Goal: Information Seeking & Learning: Learn about a topic

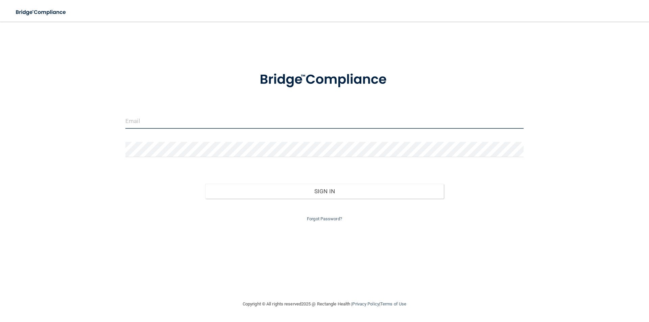
type input "[EMAIL_ADDRESS][DOMAIN_NAME]"
click at [357, 120] on input "[EMAIL_ADDRESS][DOMAIN_NAME]" at bounding box center [324, 121] width 398 height 15
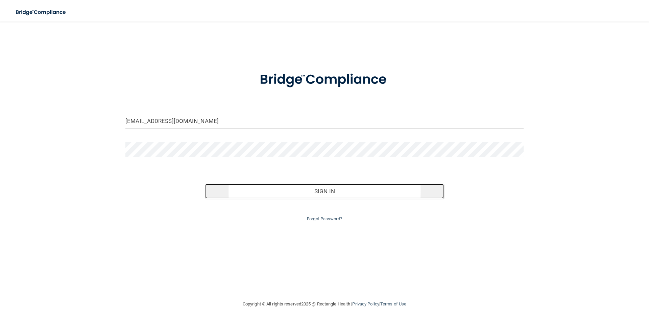
click at [326, 185] on button "Sign In" at bounding box center [324, 191] width 239 height 15
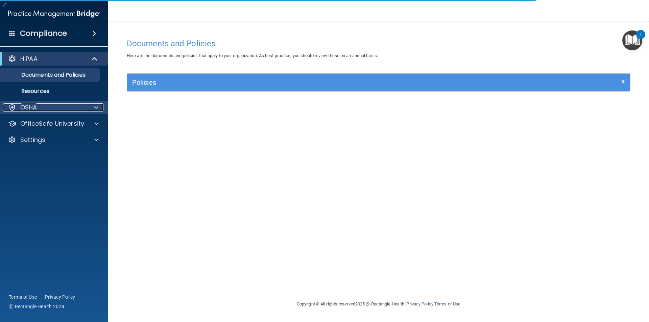
click at [96, 104] on span at bounding box center [96, 107] width 4 height 8
click at [91, 103] on div "OSHA" at bounding box center [54, 108] width 108 height 14
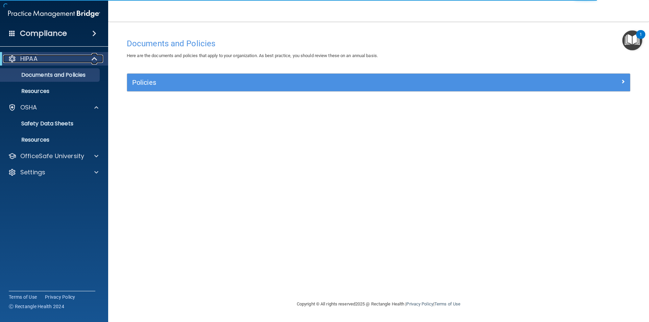
click at [93, 57] on span at bounding box center [95, 59] width 6 height 8
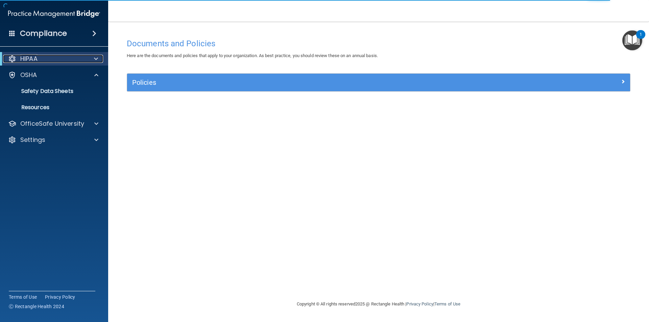
click at [93, 57] on div at bounding box center [94, 59] width 17 height 8
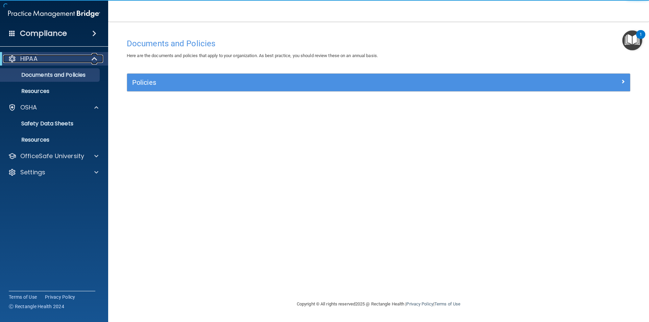
click at [93, 57] on span at bounding box center [95, 59] width 6 height 8
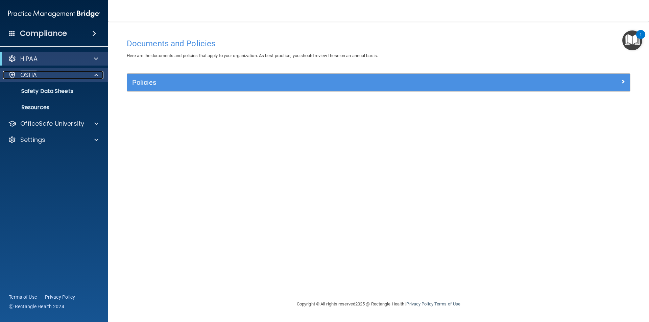
click at [93, 72] on div at bounding box center [95, 75] width 17 height 8
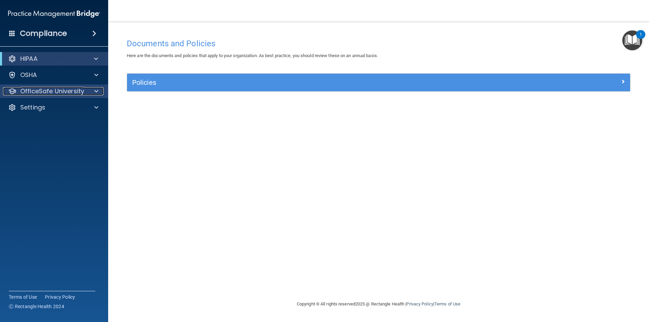
click at [94, 89] on span at bounding box center [96, 91] width 4 height 8
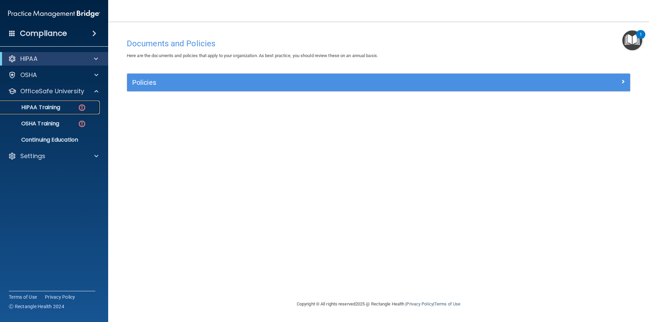
click at [76, 109] on div "HIPAA Training" at bounding box center [50, 107] width 92 height 7
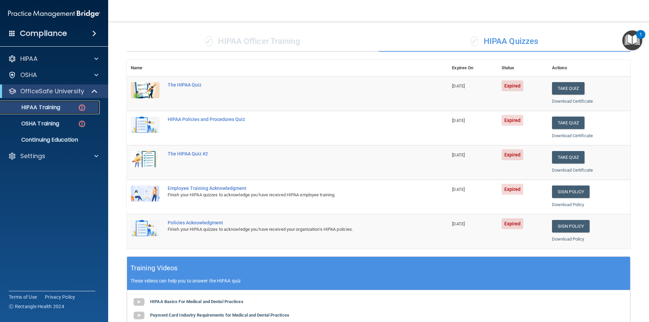
scroll to position [7, 0]
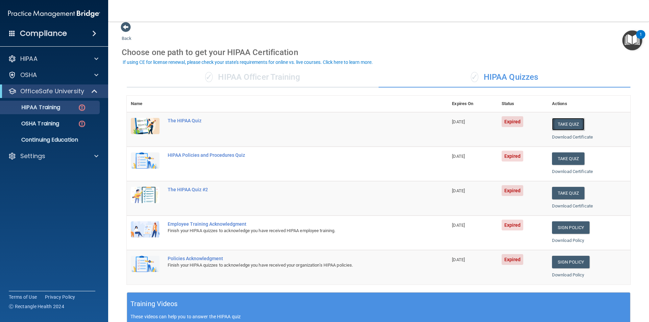
click at [572, 121] on button "Take Quiz" at bounding box center [568, 124] width 32 height 13
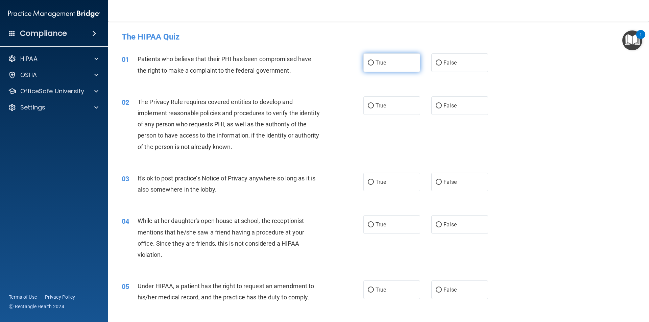
click at [368, 65] on input "True" at bounding box center [371, 62] width 6 height 5
radio input "true"
click at [368, 106] on input "True" at bounding box center [371, 105] width 6 height 5
radio input "true"
click at [436, 182] on input "False" at bounding box center [439, 182] width 6 height 5
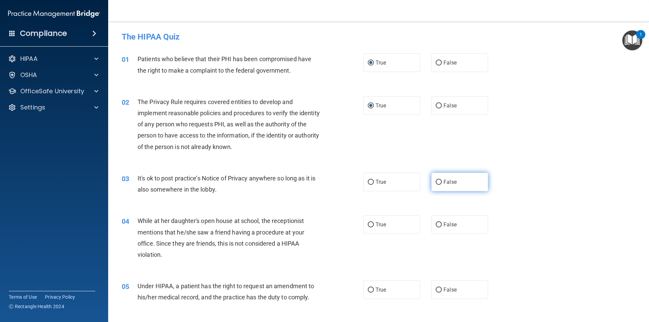
radio input "true"
click at [437, 223] on input "False" at bounding box center [439, 224] width 6 height 5
radio input "true"
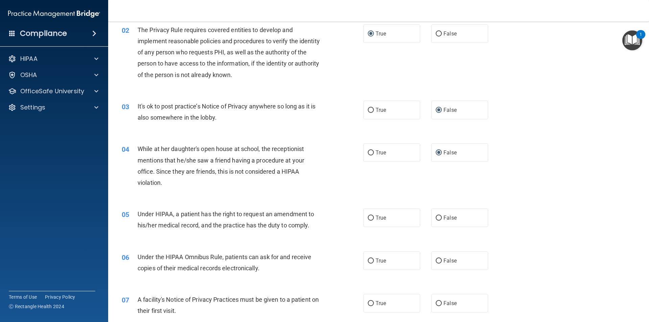
scroll to position [108, 0]
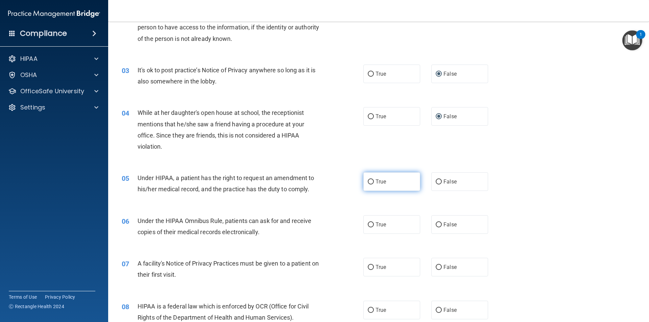
click at [369, 183] on input "True" at bounding box center [371, 181] width 6 height 5
radio input "true"
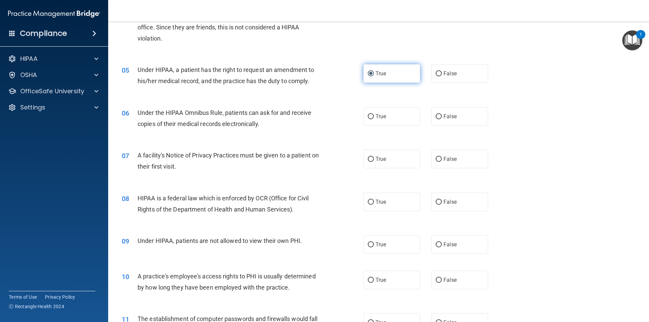
scroll to position [252, 0]
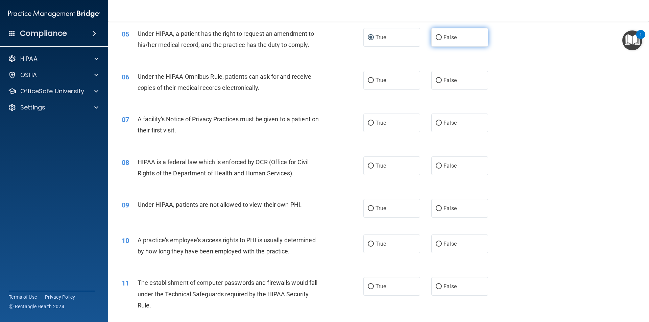
click at [436, 39] on input "False" at bounding box center [439, 37] width 6 height 5
radio input "true"
radio input "false"
click at [368, 80] on input "True" at bounding box center [371, 80] width 6 height 5
radio input "true"
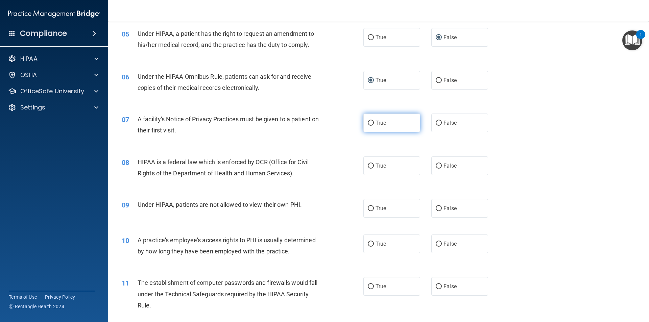
click at [368, 124] on input "True" at bounding box center [371, 123] width 6 height 5
radio input "true"
click at [368, 167] on input "True" at bounding box center [371, 166] width 6 height 5
radio input "true"
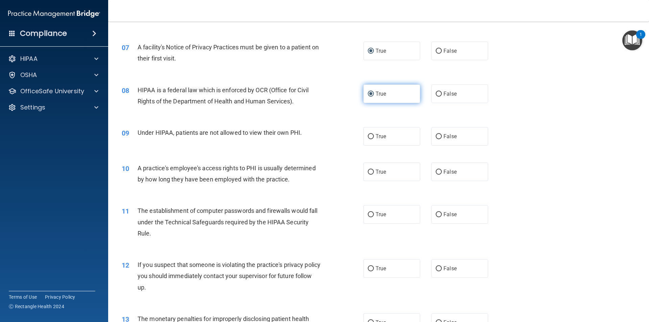
scroll to position [396, 0]
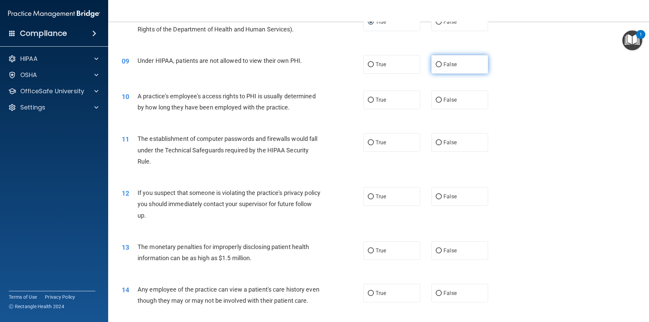
click at [437, 62] on input "False" at bounding box center [439, 64] width 6 height 5
radio input "true"
click at [437, 95] on label "False" at bounding box center [459, 100] width 57 height 19
click at [437, 98] on input "False" at bounding box center [439, 100] width 6 height 5
radio input "true"
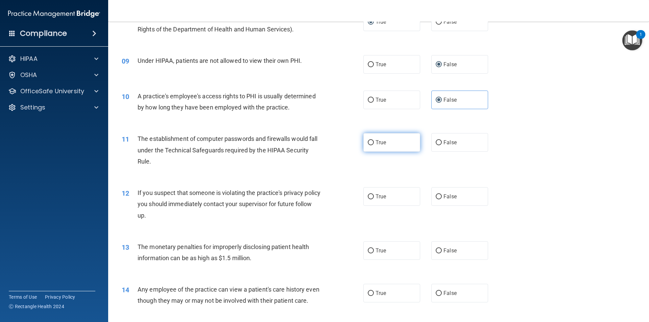
click at [368, 142] on input "True" at bounding box center [371, 142] width 6 height 5
radio input "true"
click at [367, 200] on label "True" at bounding box center [391, 196] width 57 height 19
click at [368, 199] on input "True" at bounding box center [371, 196] width 6 height 5
radio input "true"
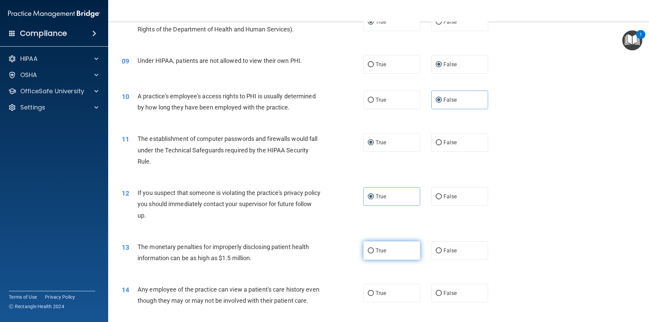
click at [368, 252] on input "True" at bounding box center [371, 250] width 6 height 5
radio input "true"
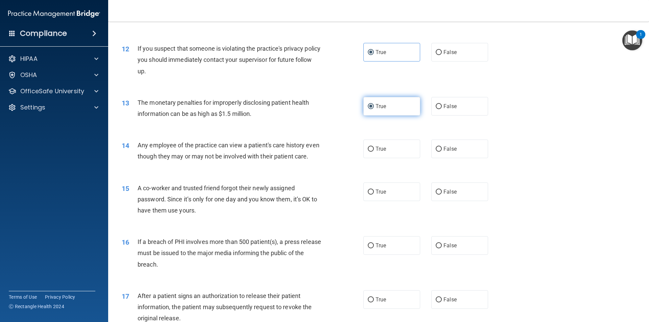
scroll to position [577, 0]
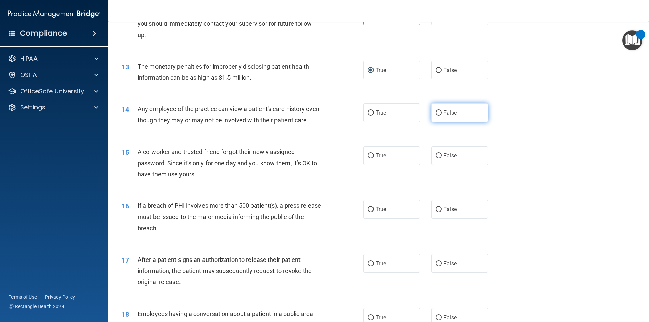
click at [437, 111] on input "False" at bounding box center [439, 112] width 6 height 5
radio input "true"
click at [436, 158] on input "False" at bounding box center [439, 155] width 6 height 5
radio input "true"
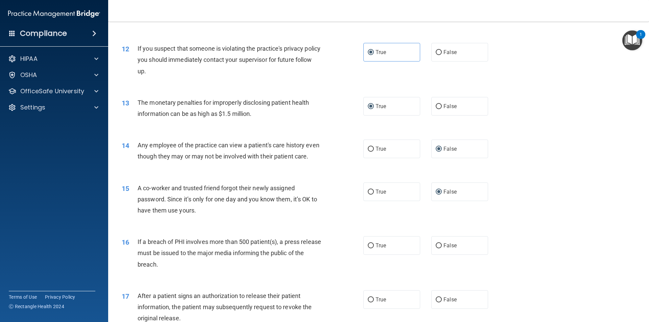
scroll to position [613, 0]
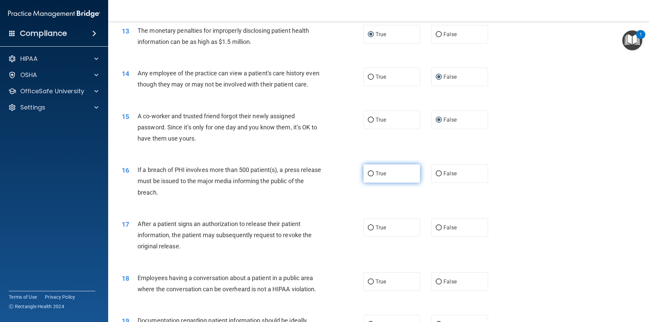
click at [369, 174] on input "True" at bounding box center [371, 173] width 6 height 5
radio input "true"
click at [436, 229] on input "False" at bounding box center [439, 227] width 6 height 5
radio input "true"
click at [436, 282] on input "False" at bounding box center [439, 281] width 6 height 5
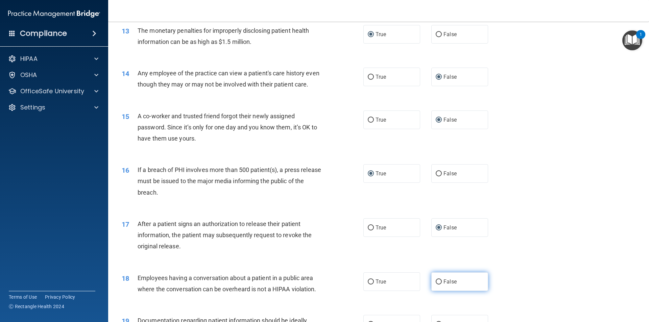
radio input "true"
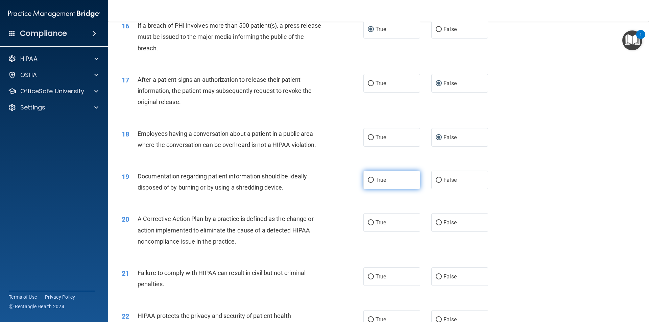
click at [368, 182] on input "True" at bounding box center [371, 180] width 6 height 5
radio input "true"
click at [436, 222] on input "False" at bounding box center [439, 222] width 6 height 5
radio input "true"
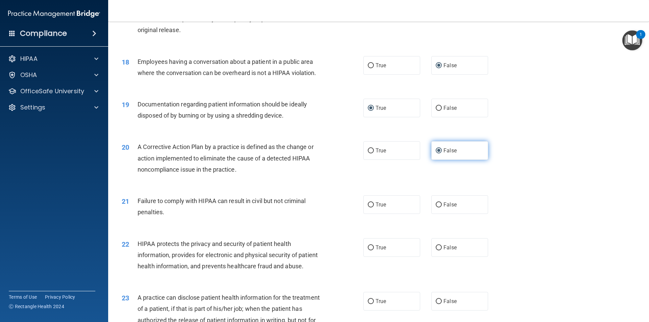
scroll to position [865, 0]
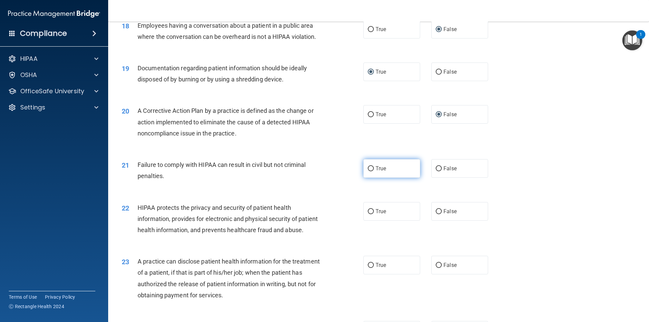
click at [368, 169] on input "True" at bounding box center [371, 168] width 6 height 5
radio input "true"
click at [437, 213] on input "False" at bounding box center [439, 211] width 6 height 5
radio input "true"
click at [436, 267] on input "False" at bounding box center [439, 265] width 6 height 5
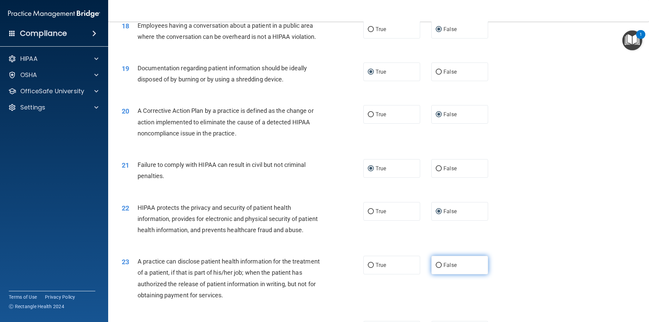
radio input "true"
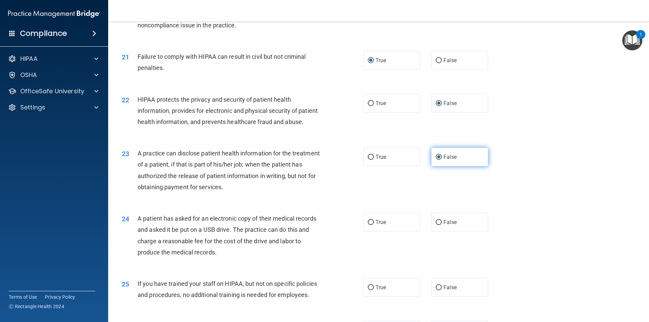
scroll to position [1009, 0]
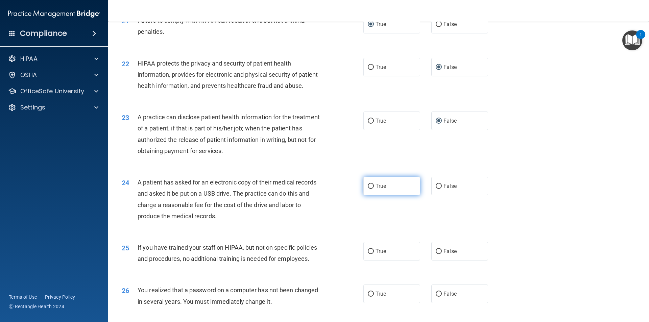
click at [368, 184] on input "True" at bounding box center [371, 186] width 6 height 5
radio input "true"
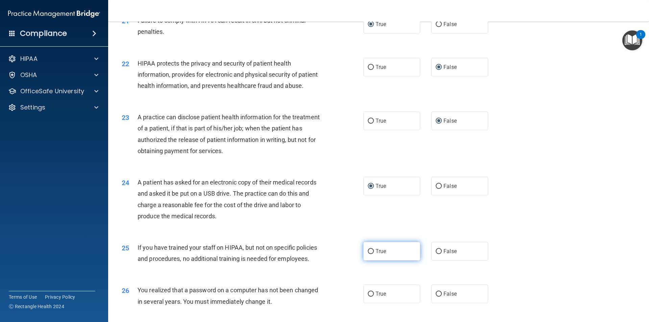
click at [372, 252] on label "True" at bounding box center [391, 251] width 57 height 19
click at [372, 252] on input "True" at bounding box center [371, 251] width 6 height 5
radio input "true"
click at [367, 289] on label "True" at bounding box center [391, 294] width 57 height 19
click at [368, 292] on input "True" at bounding box center [371, 294] width 6 height 5
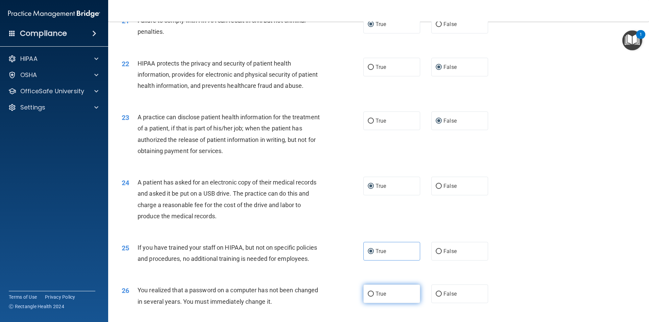
radio input "true"
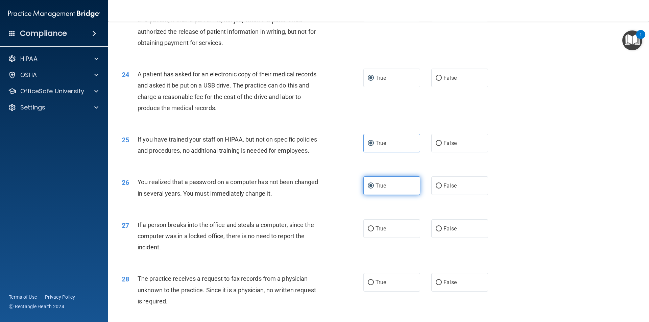
scroll to position [1153, 0]
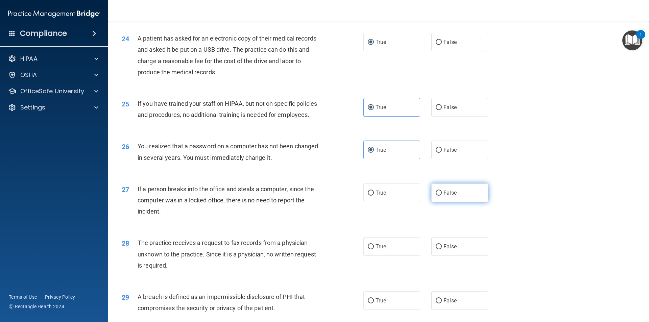
click at [436, 194] on input "False" at bounding box center [439, 193] width 6 height 5
radio input "true"
click at [436, 245] on input "False" at bounding box center [439, 246] width 6 height 5
radio input "true"
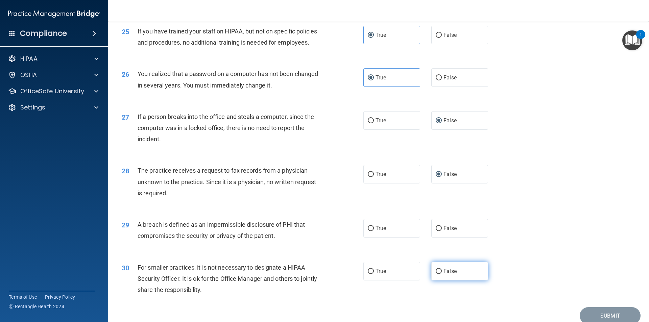
scroll to position [1255, 0]
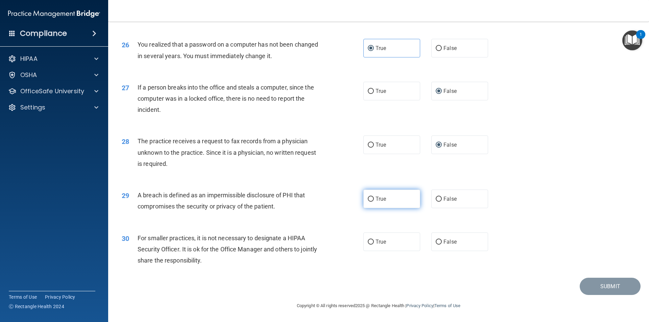
click at [368, 198] on input "True" at bounding box center [371, 199] width 6 height 5
radio input "true"
click at [431, 244] on label "False" at bounding box center [459, 241] width 57 height 19
click at [436, 244] on input "False" at bounding box center [439, 242] width 6 height 5
radio input "true"
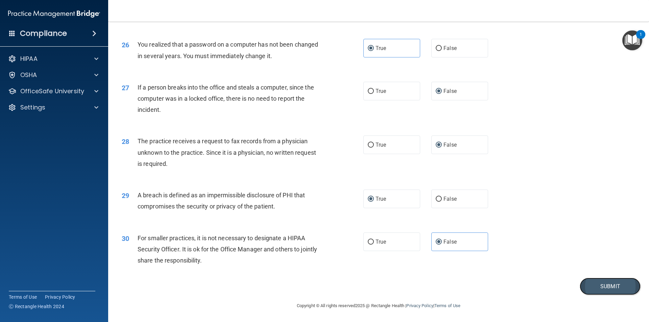
click at [596, 288] on button "Submit" at bounding box center [609, 286] width 61 height 17
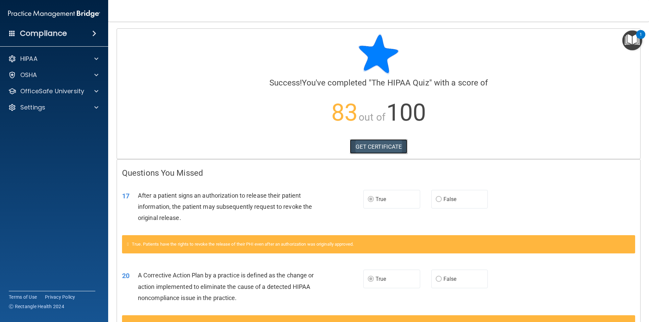
click at [379, 149] on link "GET CERTIFICATE" at bounding box center [379, 146] width 58 height 15
click at [92, 85] on div "OfficeSafe University" at bounding box center [54, 91] width 108 height 14
click at [94, 89] on div at bounding box center [95, 91] width 17 height 8
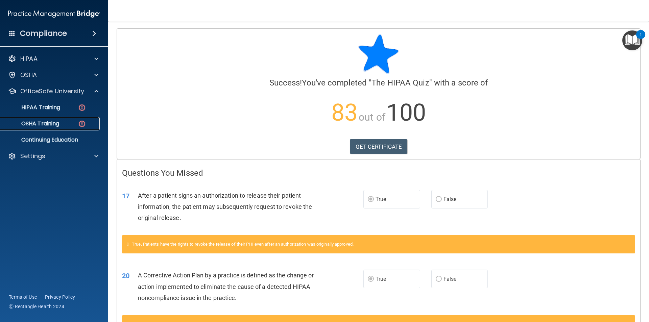
click at [72, 124] on div "OSHA Training" at bounding box center [50, 123] width 92 height 7
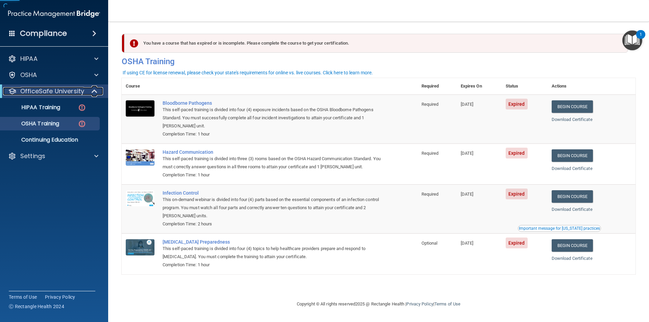
click at [90, 91] on div at bounding box center [94, 91] width 17 height 8
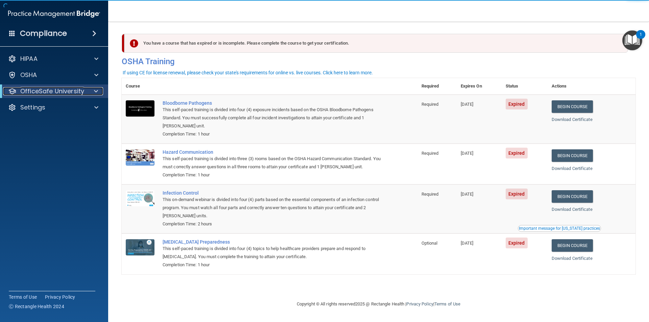
click at [88, 95] on div at bounding box center [94, 91] width 17 height 8
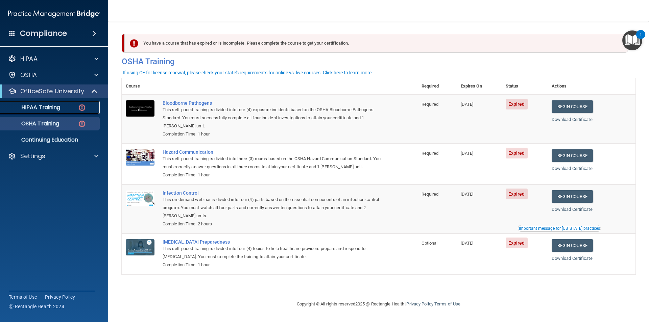
click at [85, 104] on img at bounding box center [82, 107] width 8 height 8
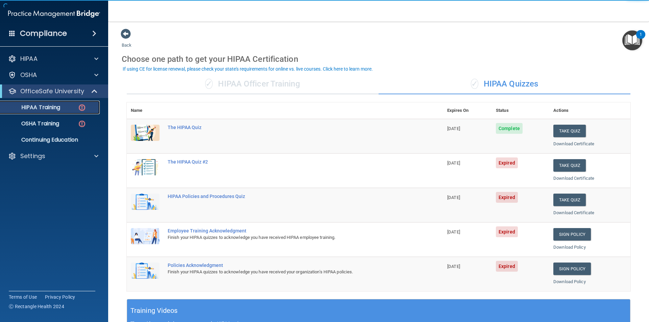
scroll to position [36, 0]
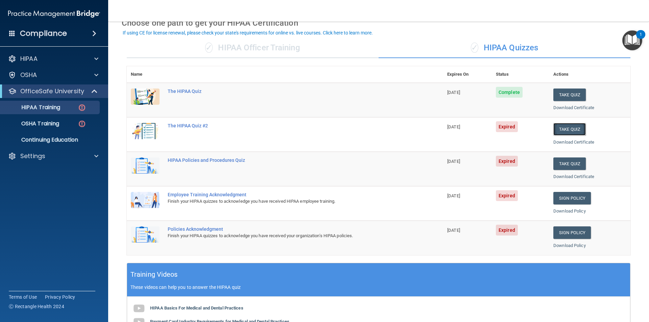
click at [554, 131] on button "Take Quiz" at bounding box center [569, 129] width 32 height 13
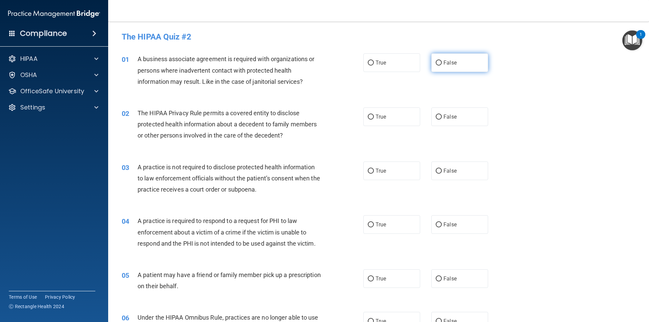
click at [436, 60] on input "False" at bounding box center [439, 62] width 6 height 5
radio input "true"
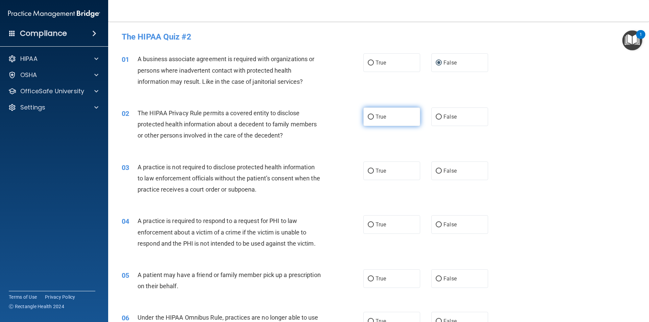
click at [368, 118] on input "True" at bounding box center [371, 117] width 6 height 5
radio input "true"
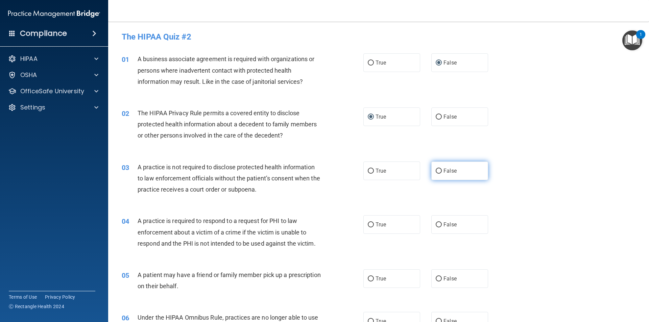
click at [437, 175] on label "False" at bounding box center [459, 171] width 57 height 19
click at [437, 174] on input "False" at bounding box center [439, 171] width 6 height 5
radio input "true"
click at [368, 227] on input "True" at bounding box center [371, 224] width 6 height 5
radio input "true"
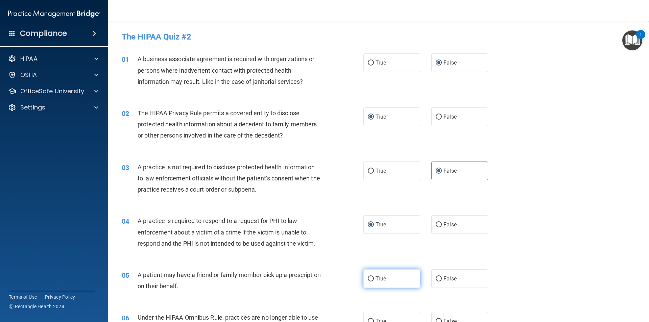
click at [375, 279] on span "True" at bounding box center [380, 278] width 10 height 6
click at [374, 279] on input "True" at bounding box center [371, 278] width 6 height 5
radio input "true"
click at [436, 319] on input "False" at bounding box center [439, 321] width 6 height 5
radio input "true"
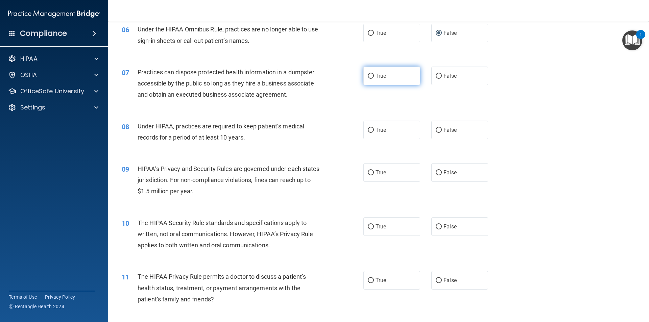
scroll to position [324, 0]
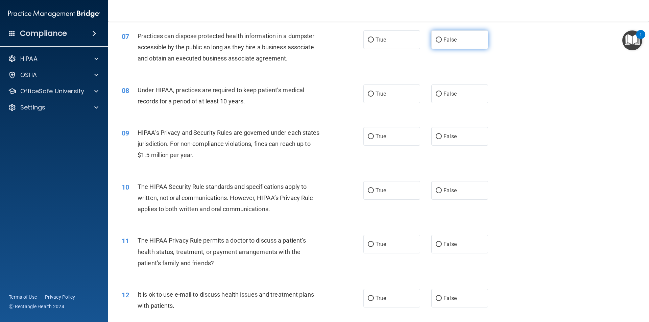
click at [436, 38] on input "False" at bounding box center [439, 40] width 6 height 5
radio input "true"
click at [368, 94] on input "True" at bounding box center [371, 94] width 6 height 5
radio input "true"
click at [435, 144] on label "False" at bounding box center [459, 136] width 57 height 19
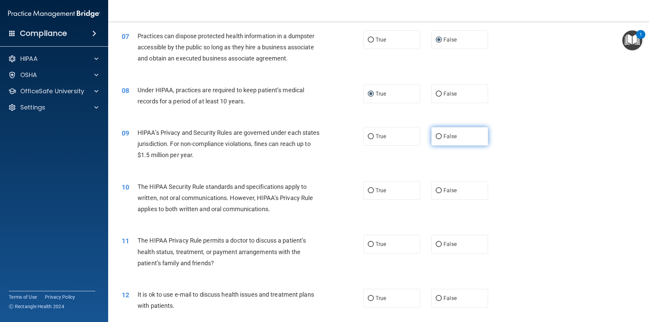
click at [436, 139] on input "False" at bounding box center [439, 136] width 6 height 5
radio input "true"
click at [437, 95] on input "False" at bounding box center [439, 94] width 6 height 5
radio input "true"
radio input "false"
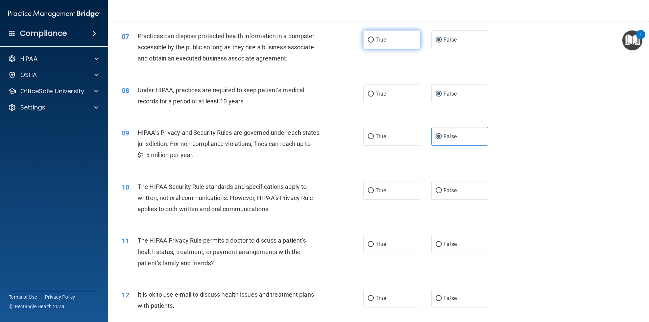
click at [363, 33] on label "True" at bounding box center [391, 39] width 57 height 19
click at [368, 38] on input "True" at bounding box center [371, 40] width 6 height 5
radio input "true"
radio input "false"
click at [370, 188] on input "True" at bounding box center [371, 190] width 6 height 5
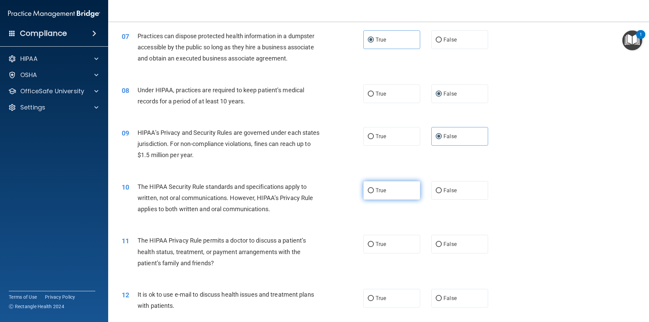
radio input "true"
click at [453, 247] on label "False" at bounding box center [459, 244] width 57 height 19
click at [442, 247] on input "False" at bounding box center [439, 244] width 6 height 5
radio input "true"
click at [444, 295] on label "False" at bounding box center [459, 298] width 57 height 19
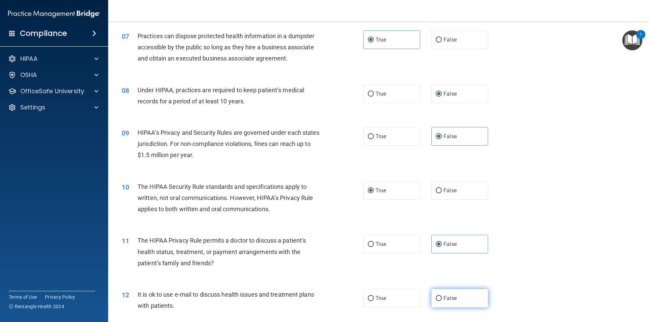
click at [442, 296] on input "False" at bounding box center [439, 298] width 6 height 5
radio input "true"
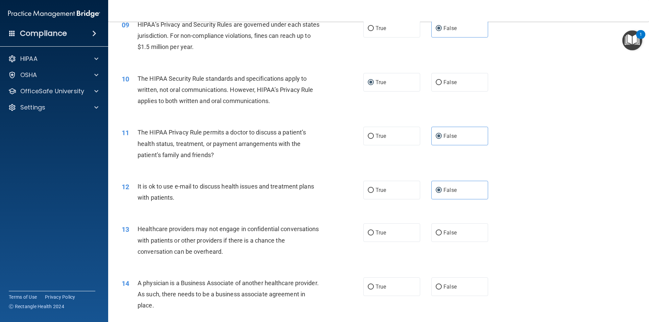
scroll to position [469, 0]
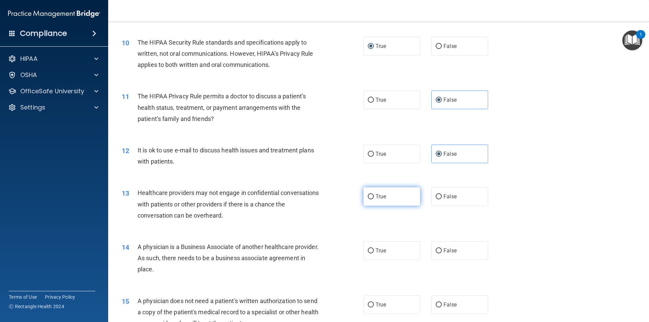
click at [385, 198] on label "True" at bounding box center [391, 196] width 57 height 19
click at [374, 198] on input "True" at bounding box center [371, 196] width 6 height 5
radio input "true"
click at [448, 251] on span "False" at bounding box center [449, 250] width 13 height 6
click at [442, 251] on input "False" at bounding box center [439, 250] width 6 height 5
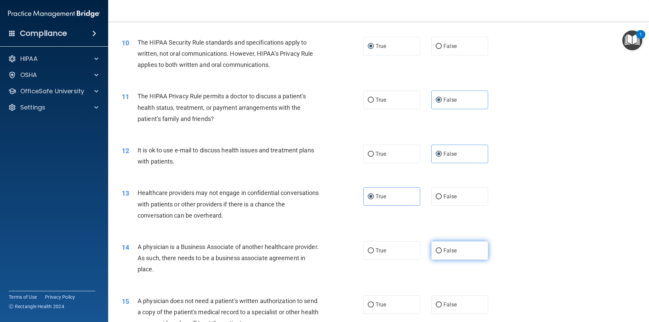
radio input "true"
click at [443, 300] on label "False" at bounding box center [459, 304] width 57 height 19
click at [442, 302] on input "False" at bounding box center [439, 304] width 6 height 5
radio input "true"
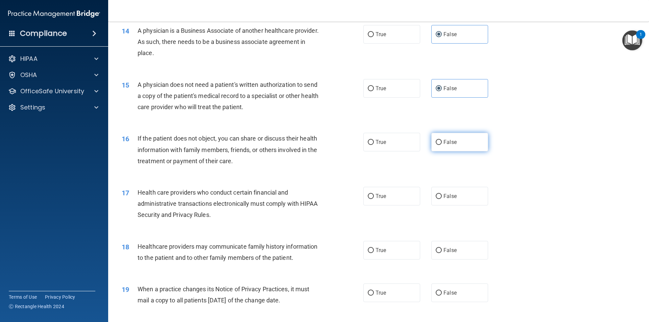
scroll to position [721, 0]
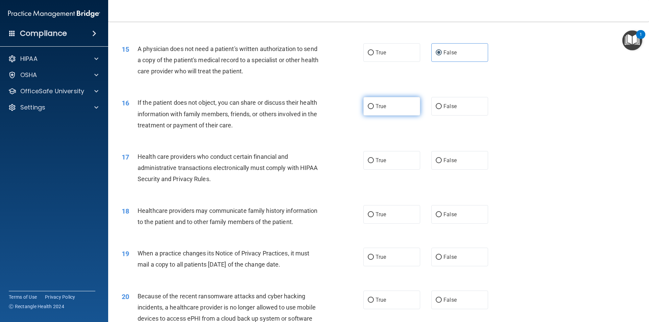
click at [394, 103] on label "True" at bounding box center [391, 106] width 57 height 19
click at [374, 104] on input "True" at bounding box center [371, 106] width 6 height 5
radio input "true"
click at [454, 160] on label "False" at bounding box center [459, 160] width 57 height 19
click at [442, 160] on input "False" at bounding box center [439, 160] width 6 height 5
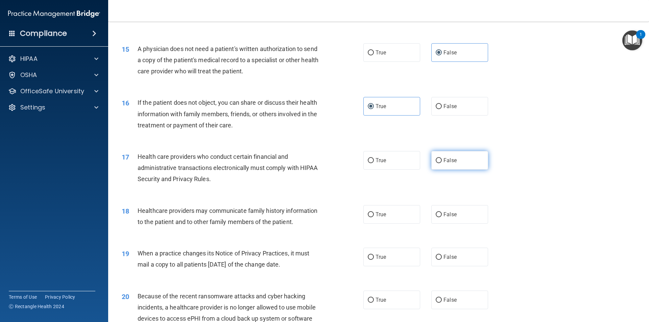
radio input "true"
click at [447, 217] on span "False" at bounding box center [449, 214] width 13 height 6
click at [442, 217] on input "False" at bounding box center [439, 214] width 6 height 5
radio input "true"
click at [402, 261] on label "True" at bounding box center [391, 257] width 57 height 19
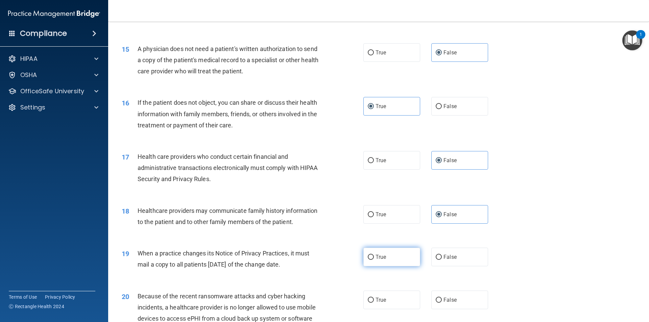
click at [374, 260] on input "True" at bounding box center [371, 257] width 6 height 5
radio input "true"
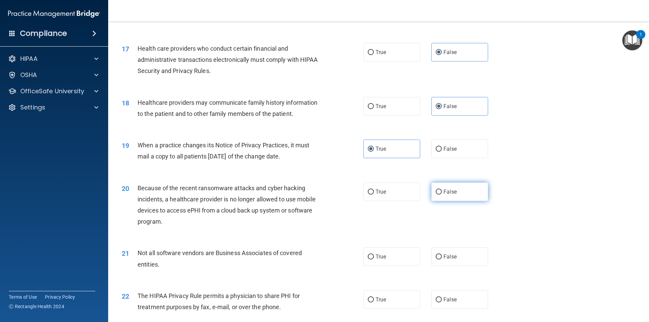
click at [457, 191] on label "False" at bounding box center [459, 191] width 57 height 19
click at [442, 191] on input "False" at bounding box center [439, 192] width 6 height 5
radio input "true"
click at [388, 252] on label "True" at bounding box center [391, 256] width 57 height 19
click at [374, 254] on input "True" at bounding box center [371, 256] width 6 height 5
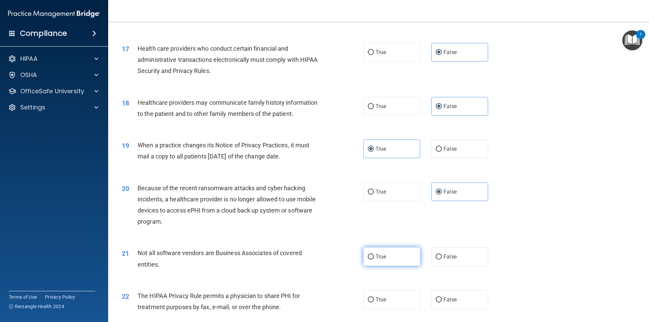
radio input "true"
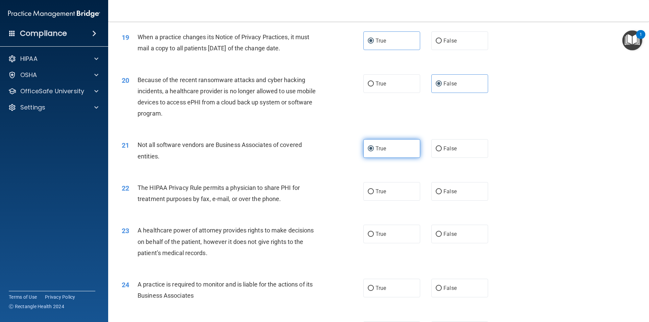
scroll to position [973, 0]
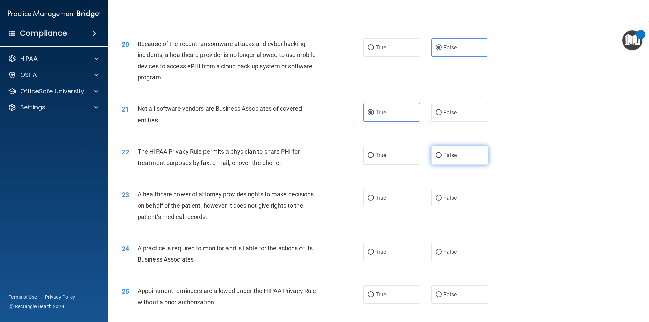
click at [471, 150] on label "False" at bounding box center [459, 155] width 57 height 19
click at [442, 153] on input "False" at bounding box center [439, 155] width 6 height 5
radio input "true"
click at [458, 204] on label "False" at bounding box center [459, 198] width 57 height 19
click at [442, 201] on input "False" at bounding box center [439, 198] width 6 height 5
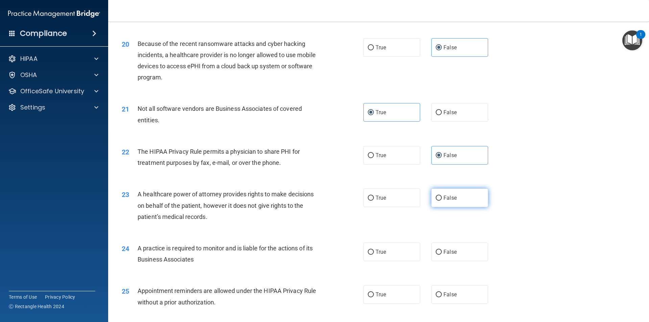
radio input "true"
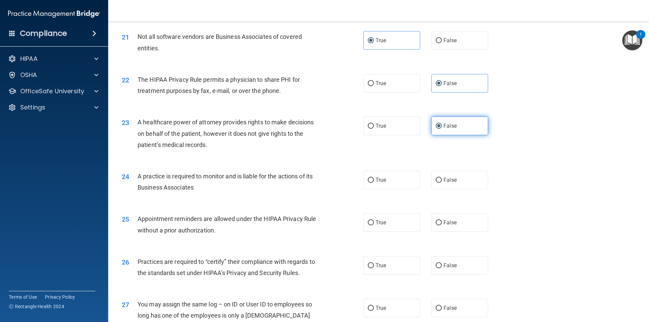
scroll to position [1081, 0]
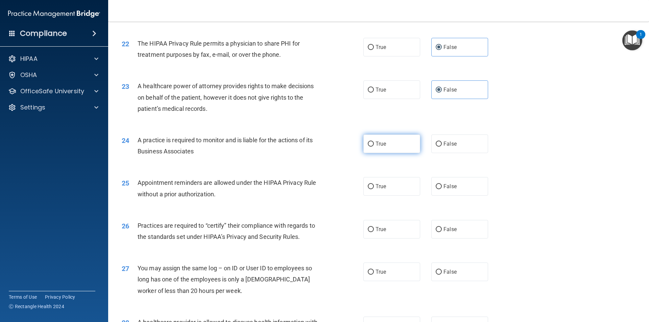
click at [397, 134] on label "True" at bounding box center [391, 143] width 57 height 19
click at [374, 142] on input "True" at bounding box center [371, 144] width 6 height 5
radio input "true"
click at [390, 194] on label "True" at bounding box center [391, 186] width 57 height 19
click at [374, 189] on input "True" at bounding box center [371, 186] width 6 height 5
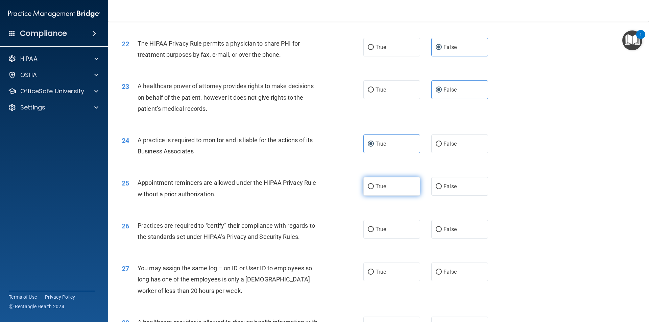
radio input "true"
click at [388, 228] on label "True" at bounding box center [391, 229] width 57 height 19
click at [374, 228] on input "True" at bounding box center [371, 229] width 6 height 5
radio input "true"
click at [465, 274] on label "False" at bounding box center [459, 272] width 57 height 19
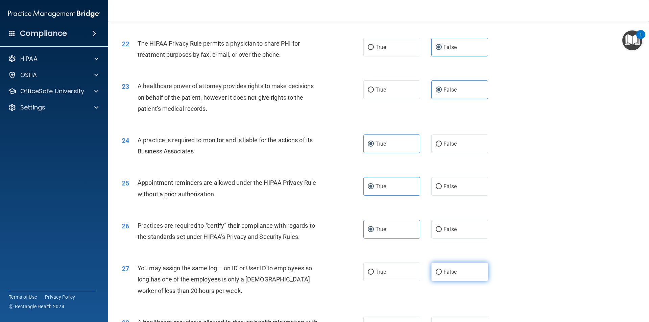
click at [442, 274] on input "False" at bounding box center [439, 272] width 6 height 5
radio input "true"
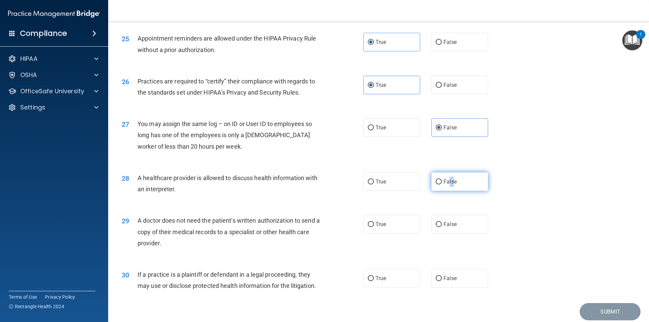
drag, startPoint x: 449, startPoint y: 187, endPoint x: 443, endPoint y: 186, distance: 6.8
click at [443, 186] on label "False" at bounding box center [459, 181] width 57 height 19
click at [408, 221] on label "True" at bounding box center [391, 224] width 57 height 19
click at [374, 222] on input "True" at bounding box center [371, 224] width 6 height 5
radio input "true"
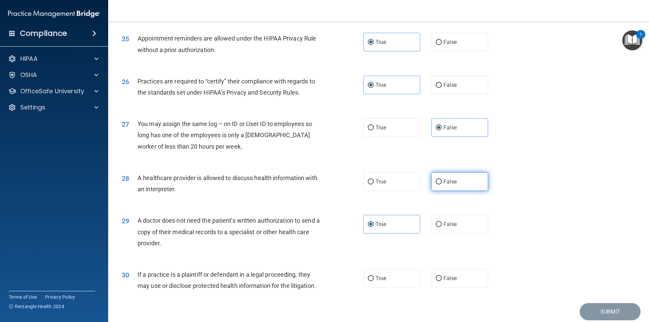
click at [455, 187] on label "False" at bounding box center [459, 181] width 57 height 19
click at [442, 184] on input "False" at bounding box center [439, 181] width 6 height 5
radio input "true"
click at [402, 284] on label "True" at bounding box center [391, 278] width 57 height 19
click at [374, 281] on input "True" at bounding box center [371, 278] width 6 height 5
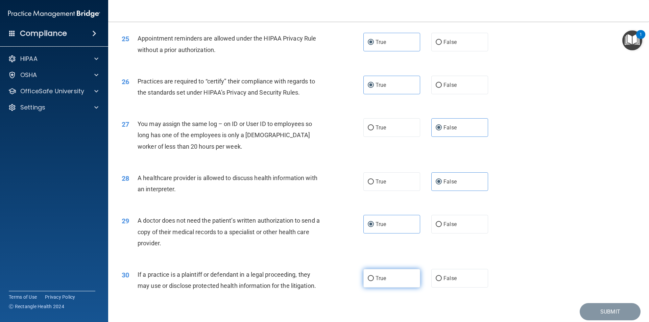
radio input "true"
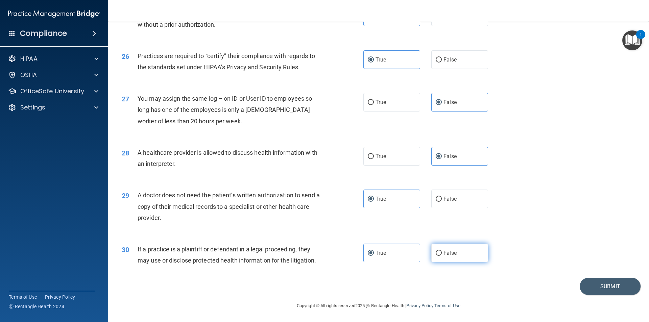
click at [438, 249] on label "False" at bounding box center [459, 253] width 57 height 19
click at [438, 251] on input "False" at bounding box center [439, 253] width 6 height 5
radio input "true"
radio input "false"
click at [603, 286] on button "Submit" at bounding box center [609, 286] width 61 height 17
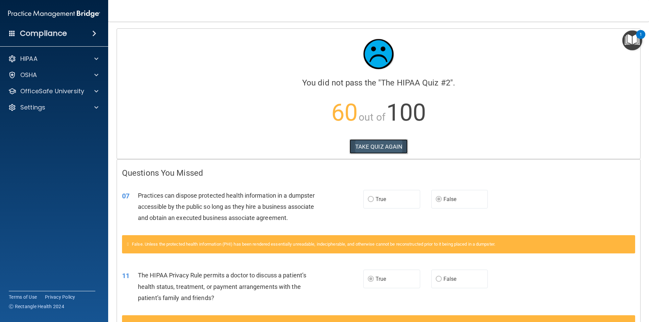
click at [400, 151] on button "TAKE QUIZ AGAIN" at bounding box center [378, 146] width 58 height 15
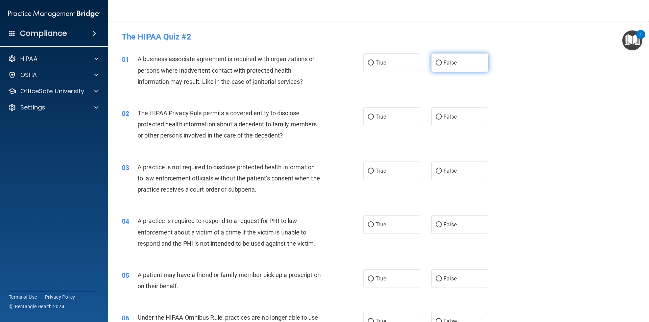
click at [447, 58] on label "False" at bounding box center [459, 62] width 57 height 19
click at [442, 60] on input "False" at bounding box center [439, 62] width 6 height 5
radio input "true"
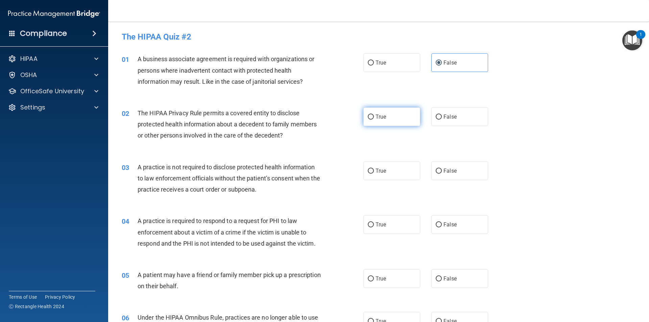
click at [387, 116] on label "True" at bounding box center [391, 116] width 57 height 19
click at [374, 116] on input "True" at bounding box center [371, 117] width 6 height 5
radio input "true"
click at [462, 167] on label "False" at bounding box center [459, 171] width 57 height 19
click at [442, 169] on input "False" at bounding box center [439, 171] width 6 height 5
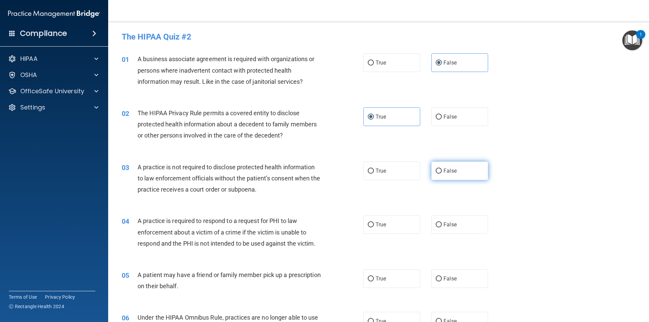
radio input "true"
click at [378, 221] on span "True" at bounding box center [380, 224] width 10 height 6
click at [374, 222] on input "True" at bounding box center [371, 224] width 6 height 5
radio input "true"
click at [386, 282] on label "True" at bounding box center [391, 278] width 57 height 19
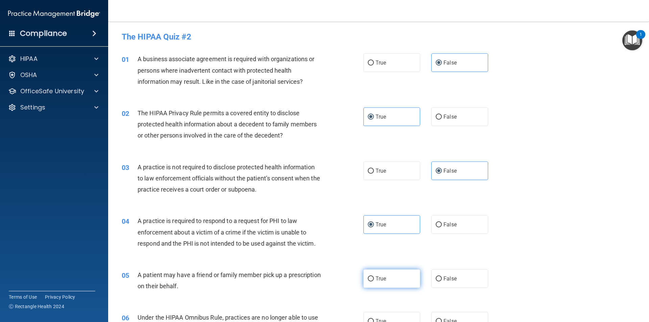
click at [374, 281] on input "True" at bounding box center [371, 278] width 6 height 5
radio input "true"
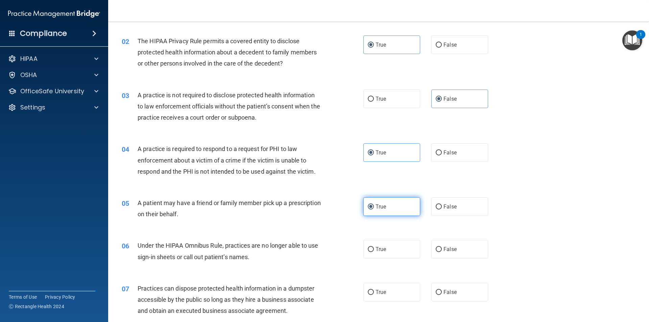
scroll to position [108, 0]
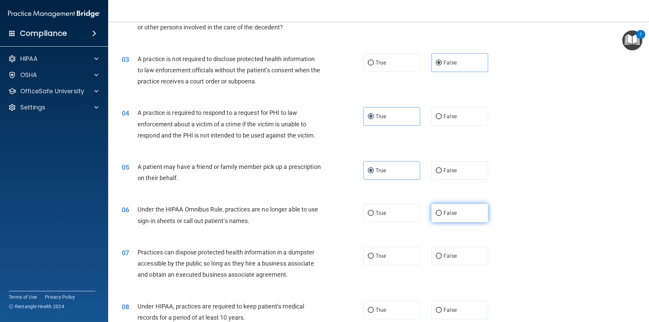
click at [461, 214] on label "False" at bounding box center [459, 213] width 57 height 19
click at [442, 214] on input "False" at bounding box center [439, 213] width 6 height 5
radio input "true"
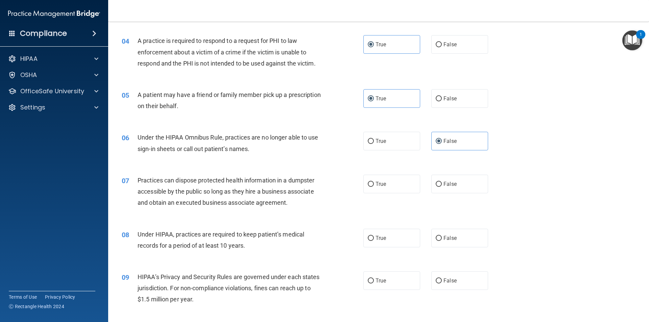
scroll to position [216, 0]
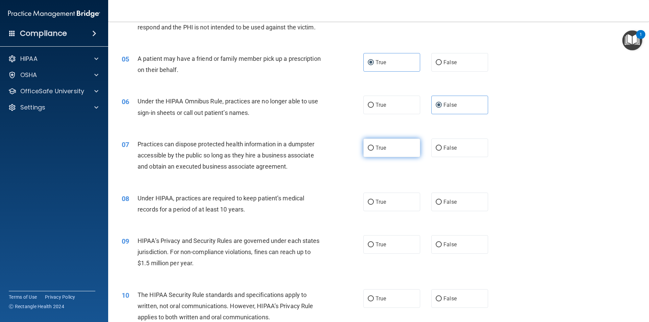
click at [389, 151] on label "True" at bounding box center [391, 148] width 57 height 19
click at [374, 151] on input "True" at bounding box center [371, 148] width 6 height 5
radio input "true"
click at [442, 205] on label "False" at bounding box center [459, 202] width 57 height 19
click at [442, 205] on input "False" at bounding box center [439, 202] width 6 height 5
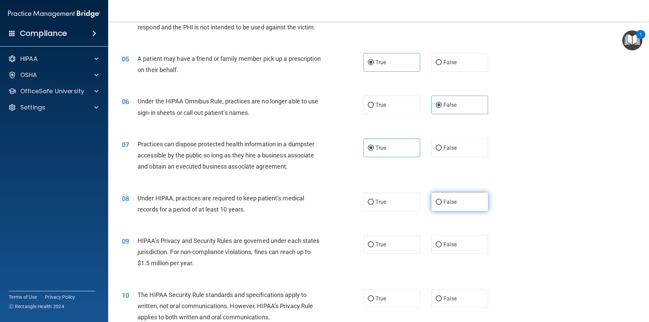
radio input "true"
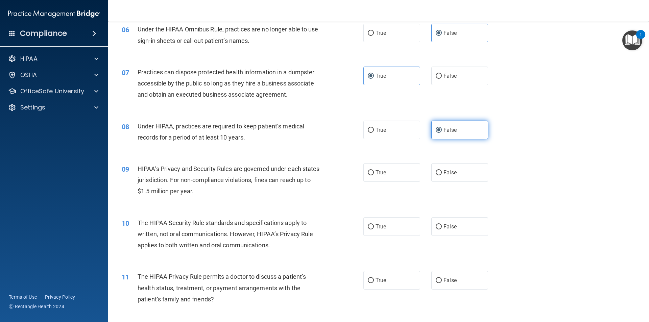
scroll to position [324, 0]
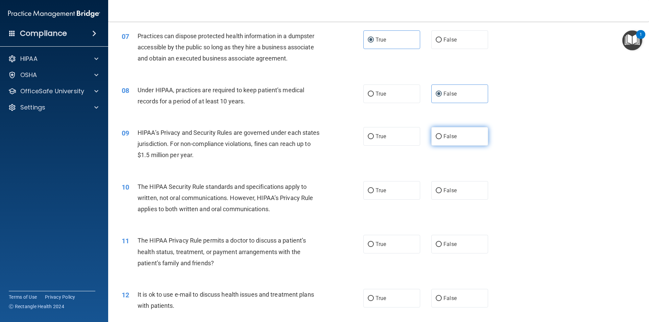
click at [463, 130] on label "False" at bounding box center [459, 136] width 57 height 19
click at [442, 134] on input "False" at bounding box center [439, 136] width 6 height 5
radio input "true"
click at [387, 188] on label "True" at bounding box center [391, 190] width 57 height 19
click at [374, 188] on input "True" at bounding box center [371, 190] width 6 height 5
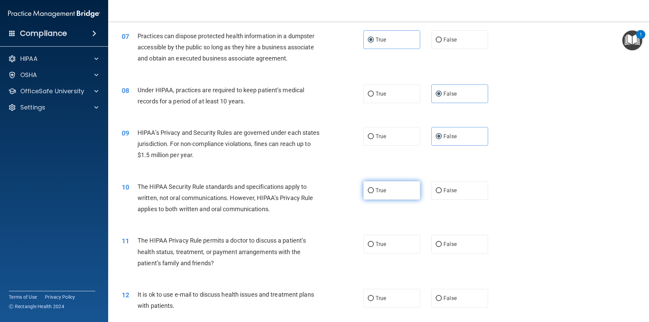
radio input "true"
click at [398, 243] on label "True" at bounding box center [391, 244] width 57 height 19
click at [374, 243] on input "True" at bounding box center [371, 244] width 6 height 5
radio input "true"
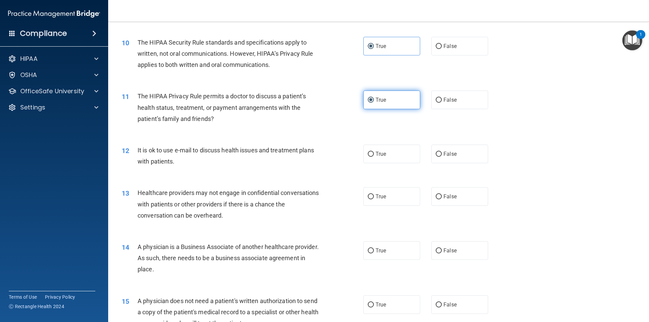
scroll to position [504, 0]
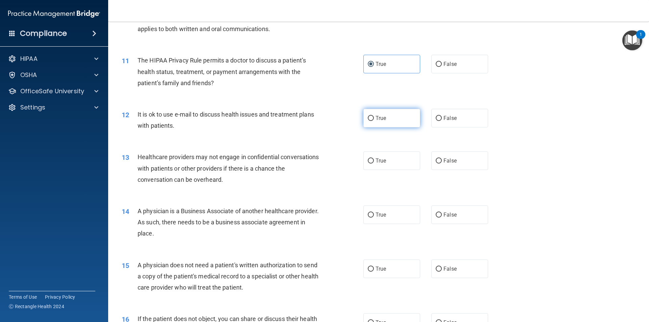
click at [387, 124] on label "True" at bounding box center [391, 118] width 57 height 19
click at [374, 121] on input "True" at bounding box center [371, 118] width 6 height 5
radio input "true"
click at [447, 160] on span "False" at bounding box center [449, 160] width 13 height 6
click at [442, 160] on input "False" at bounding box center [439, 160] width 6 height 5
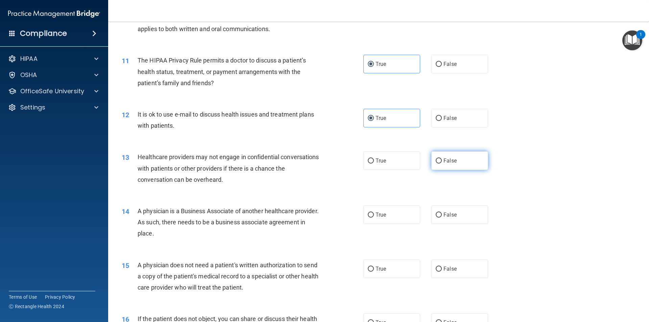
radio input "true"
click at [463, 219] on label "False" at bounding box center [459, 214] width 57 height 19
click at [442, 218] on input "False" at bounding box center [439, 215] width 6 height 5
radio input "true"
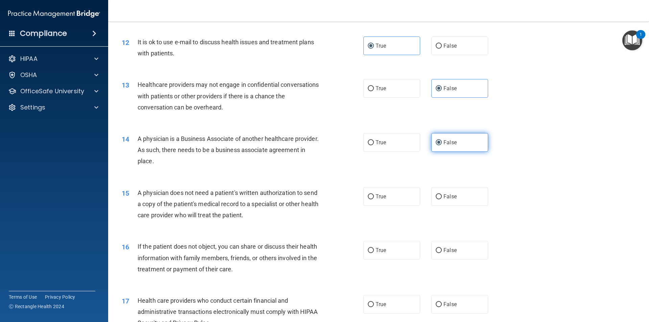
scroll to position [649, 0]
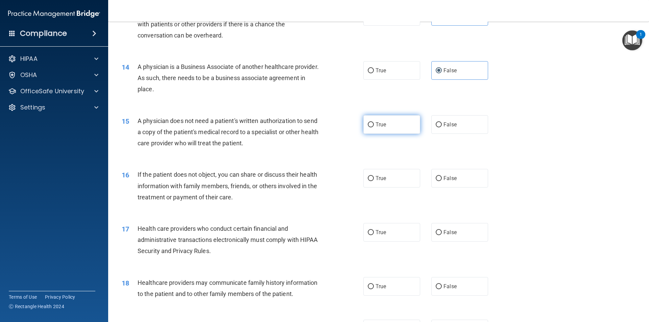
click at [386, 121] on label "True" at bounding box center [391, 124] width 57 height 19
click at [374, 122] on input "True" at bounding box center [371, 124] width 6 height 5
radio input "true"
click at [388, 175] on label "True" at bounding box center [391, 178] width 57 height 19
click at [374, 176] on input "True" at bounding box center [371, 178] width 6 height 5
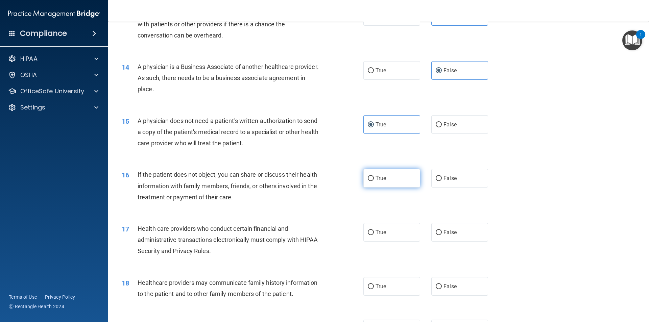
radio input "true"
click at [397, 225] on label "True" at bounding box center [391, 232] width 57 height 19
click at [374, 230] on input "True" at bounding box center [371, 232] width 6 height 5
radio input "true"
click at [394, 287] on label "True" at bounding box center [391, 286] width 57 height 19
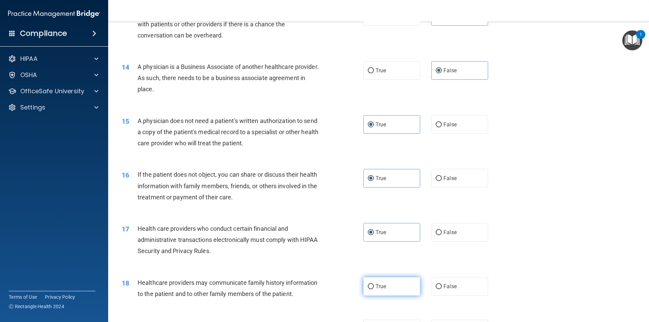
click at [374, 287] on input "True" at bounding box center [371, 286] width 6 height 5
radio input "true"
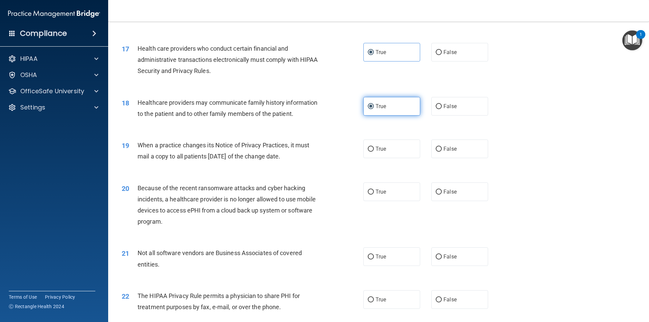
scroll to position [865, 0]
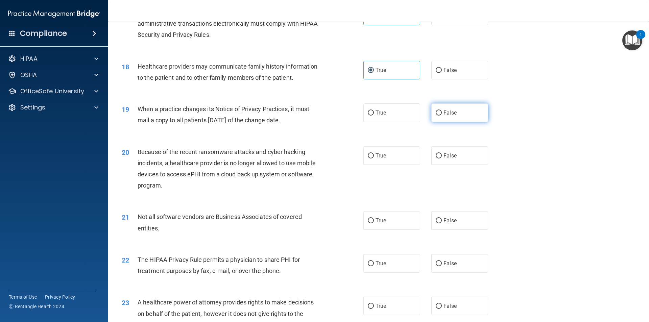
click at [448, 107] on label "False" at bounding box center [459, 112] width 57 height 19
click at [442, 110] on input "False" at bounding box center [439, 112] width 6 height 5
radio input "true"
click at [458, 154] on label "False" at bounding box center [459, 155] width 57 height 19
click at [442, 154] on input "False" at bounding box center [439, 155] width 6 height 5
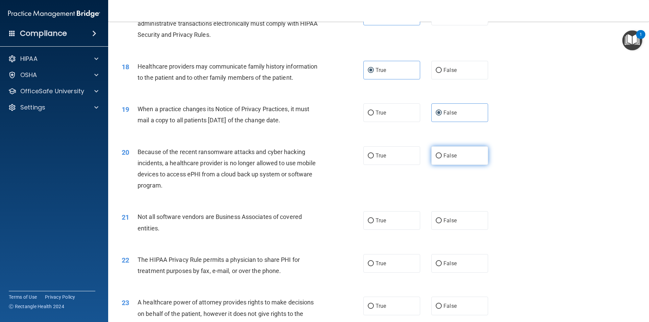
radio input "true"
click at [398, 215] on label "True" at bounding box center [391, 220] width 57 height 19
click at [374, 218] on input "True" at bounding box center [371, 220] width 6 height 5
radio input "true"
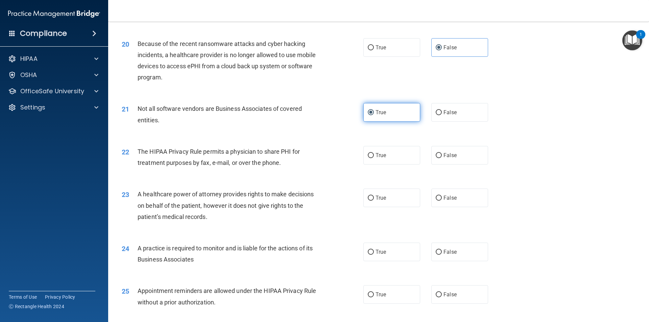
scroll to position [1009, 0]
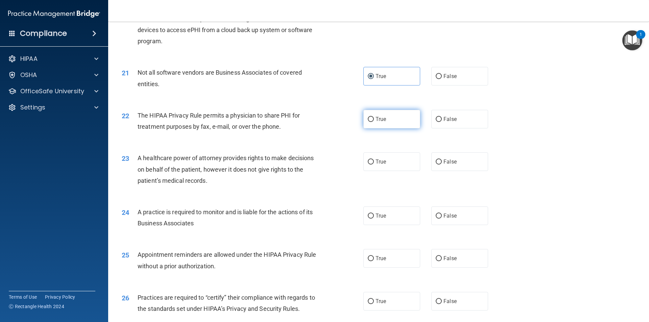
click at [387, 119] on label "True" at bounding box center [391, 119] width 57 height 19
click at [374, 119] on input "True" at bounding box center [371, 119] width 6 height 5
radio input "true"
click at [459, 160] on label "False" at bounding box center [459, 161] width 57 height 19
click at [442, 160] on input "False" at bounding box center [439, 161] width 6 height 5
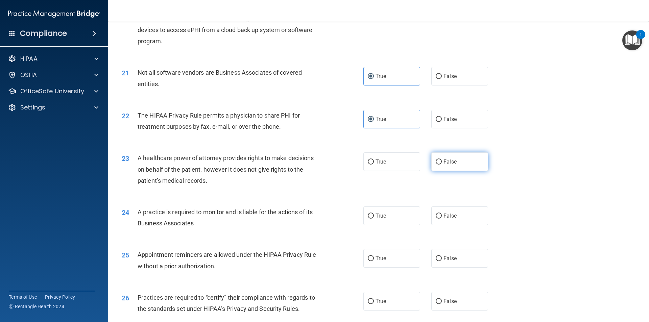
radio input "true"
click at [469, 229] on div "24 A practice is required to monitor and is liable for the actions of its Busin…" at bounding box center [379, 219] width 524 height 43
click at [390, 215] on label "True" at bounding box center [391, 215] width 57 height 19
click at [374, 215] on input "True" at bounding box center [371, 216] width 6 height 5
radio input "true"
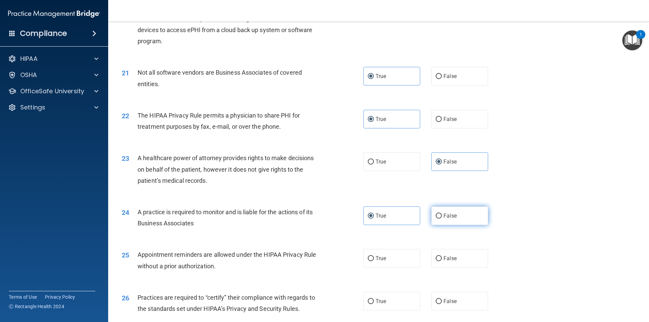
click at [458, 216] on label "False" at bounding box center [459, 215] width 57 height 19
click at [442, 216] on input "False" at bounding box center [439, 216] width 6 height 5
radio input "true"
radio input "false"
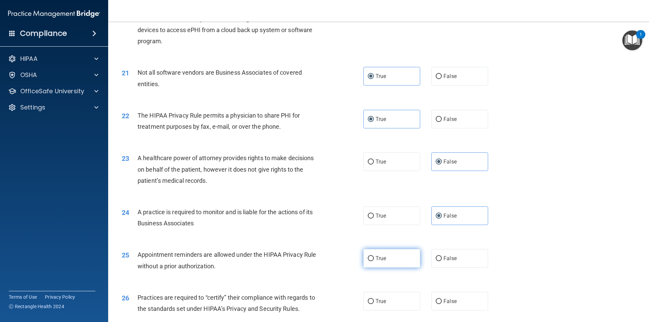
click at [391, 252] on label "True" at bounding box center [391, 258] width 57 height 19
click at [374, 256] on input "True" at bounding box center [371, 258] width 6 height 5
radio input "true"
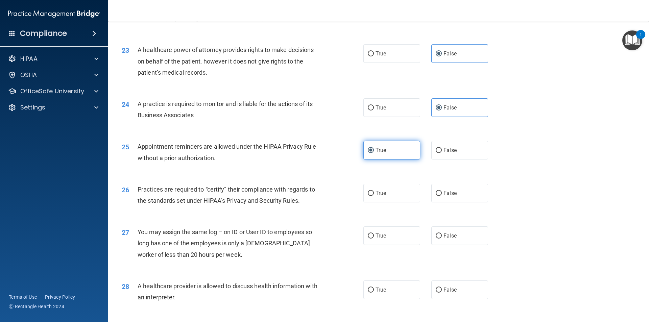
scroll to position [1153, 0]
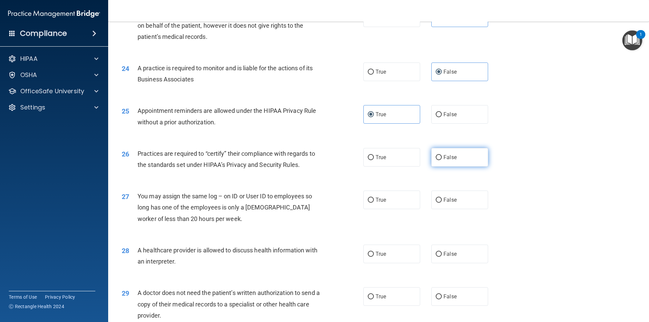
click at [457, 163] on label "False" at bounding box center [459, 157] width 57 height 19
click at [442, 160] on input "False" at bounding box center [439, 157] width 6 height 5
radio input "true"
click at [467, 205] on label "False" at bounding box center [459, 200] width 57 height 19
click at [442, 203] on input "False" at bounding box center [439, 200] width 6 height 5
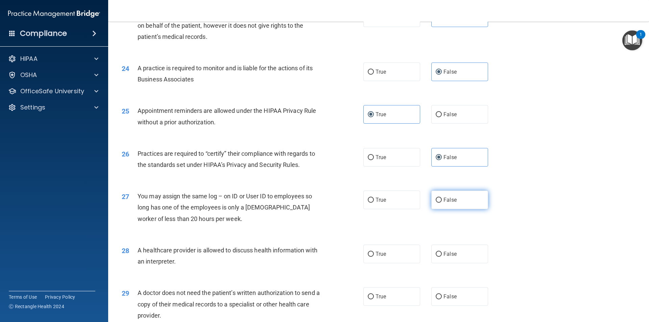
radio input "true"
click at [397, 253] on label "True" at bounding box center [391, 254] width 57 height 19
click at [374, 253] on input "True" at bounding box center [371, 254] width 6 height 5
radio input "true"
click at [396, 294] on label "True" at bounding box center [391, 296] width 57 height 19
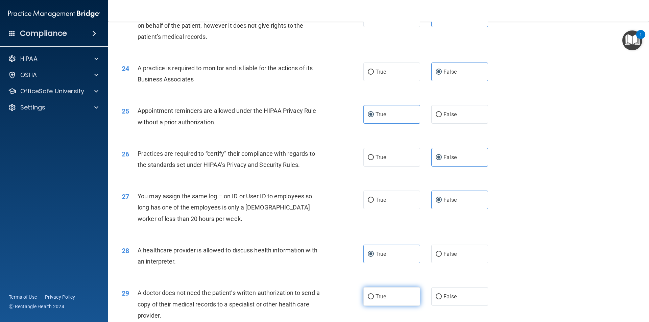
click at [374, 294] on input "True" at bounding box center [371, 296] width 6 height 5
radio input "true"
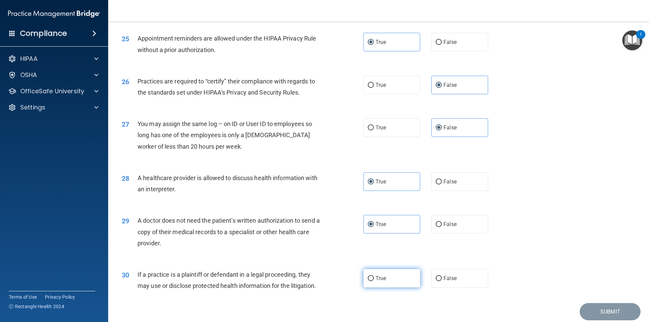
click at [400, 285] on label "True" at bounding box center [391, 278] width 57 height 19
click at [374, 281] on input "True" at bounding box center [371, 278] width 6 height 5
radio input "true"
click at [607, 314] on button "Submit" at bounding box center [609, 311] width 61 height 17
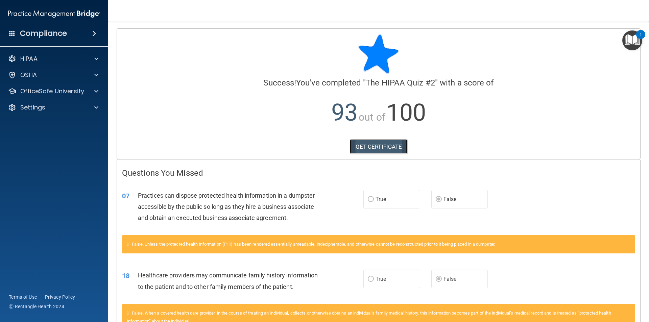
click at [390, 145] on link "GET CERTIFICATE" at bounding box center [379, 146] width 58 height 15
click at [99, 69] on div "OSHA" at bounding box center [54, 75] width 108 height 14
click at [95, 60] on span at bounding box center [96, 59] width 4 height 8
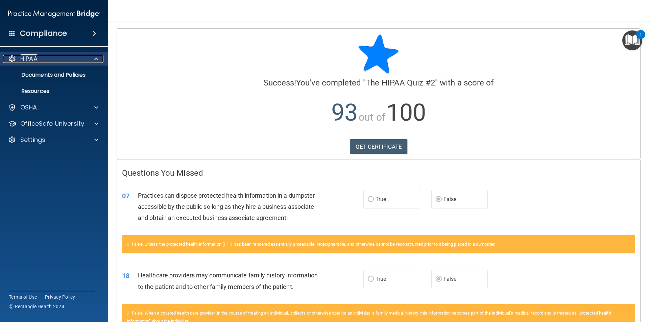
click at [95, 60] on span at bounding box center [96, 59] width 4 height 8
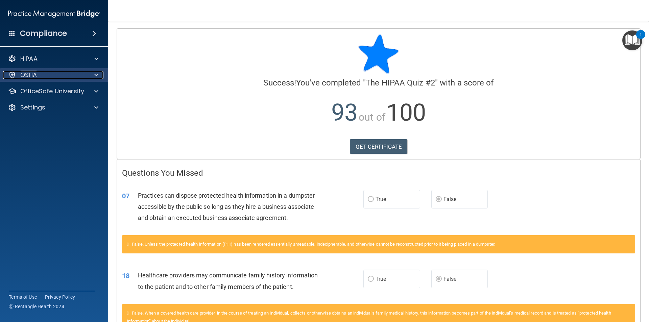
click at [95, 73] on span at bounding box center [96, 75] width 4 height 8
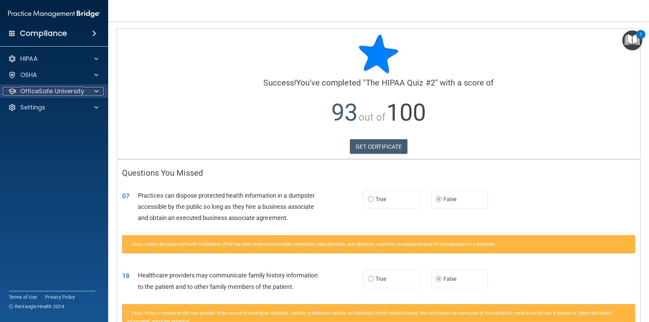
click at [96, 92] on span at bounding box center [96, 91] width 4 height 8
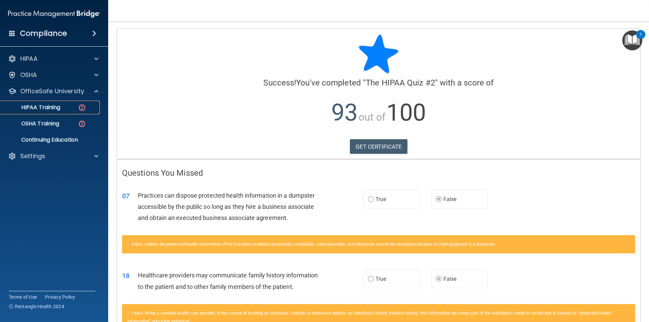
click at [63, 113] on link "HIPAA Training" at bounding box center [46, 108] width 106 height 14
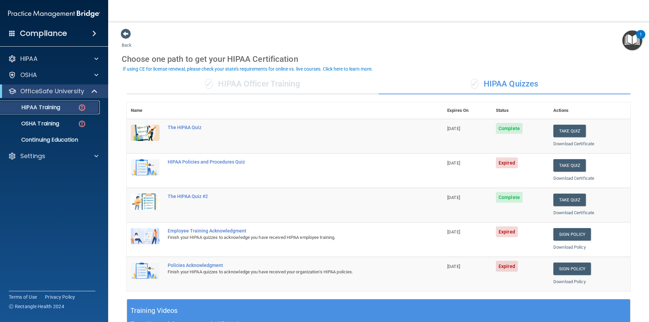
scroll to position [36, 0]
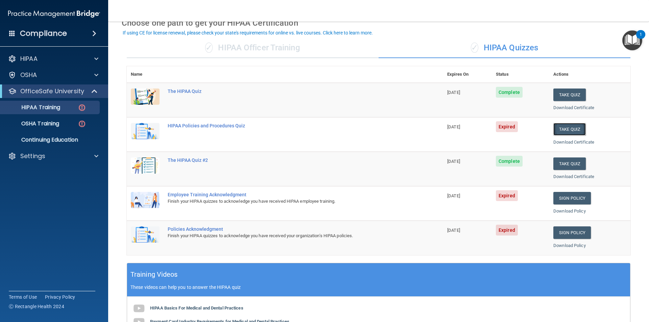
click at [556, 128] on button "Take Quiz" at bounding box center [569, 129] width 32 height 13
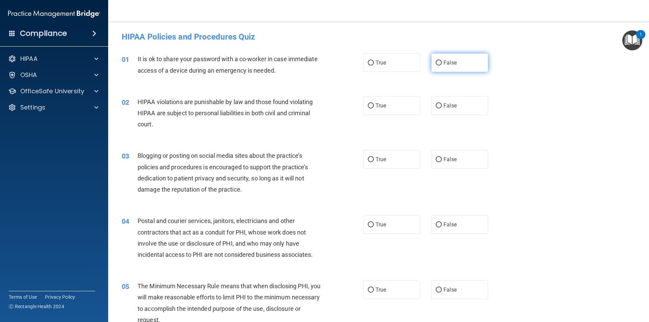
click at [444, 61] on span "False" at bounding box center [449, 62] width 13 height 6
click at [442, 61] on input "False" at bounding box center [439, 62] width 6 height 5
radio input "true"
click at [396, 108] on label "True" at bounding box center [391, 105] width 57 height 19
click at [374, 108] on input "True" at bounding box center [371, 105] width 6 height 5
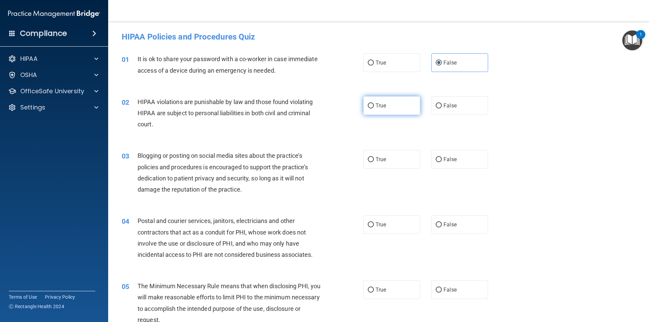
radio input "true"
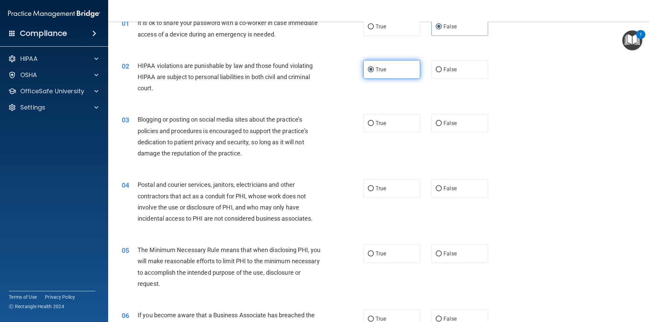
scroll to position [72, 0]
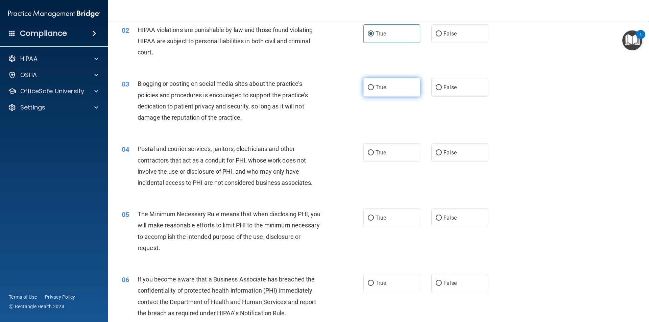
click at [395, 89] on label "True" at bounding box center [391, 87] width 57 height 19
click at [374, 89] on input "True" at bounding box center [371, 87] width 6 height 5
radio input "true"
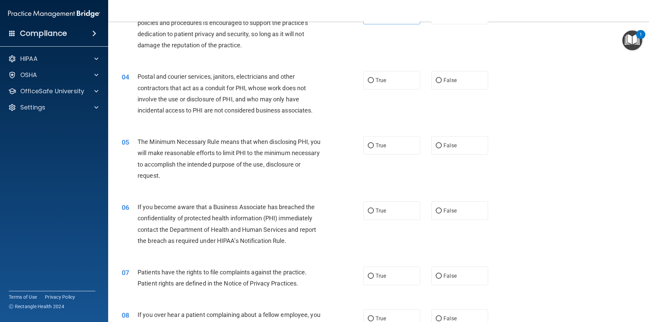
scroll to position [108, 0]
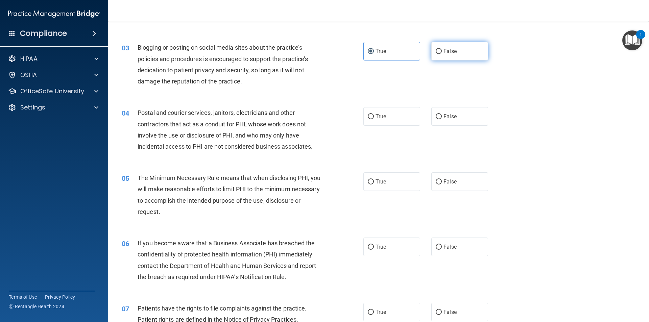
click at [451, 42] on label "False" at bounding box center [459, 51] width 57 height 19
click at [442, 49] on input "False" at bounding box center [439, 51] width 6 height 5
radio input "true"
radio input "false"
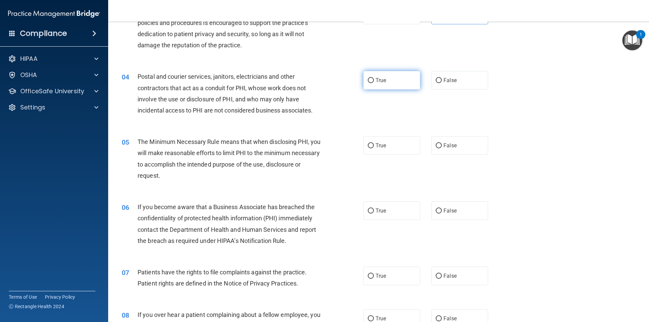
click at [404, 78] on label "True" at bounding box center [391, 80] width 57 height 19
click at [374, 78] on input "True" at bounding box center [371, 80] width 6 height 5
radio input "true"
click at [448, 78] on span "False" at bounding box center [449, 80] width 13 height 6
click at [442, 78] on input "False" at bounding box center [439, 80] width 6 height 5
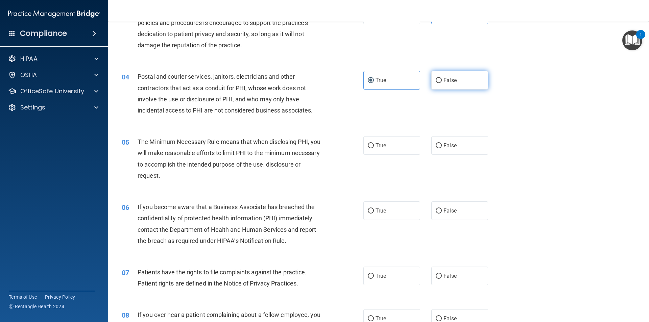
radio input "true"
radio input "false"
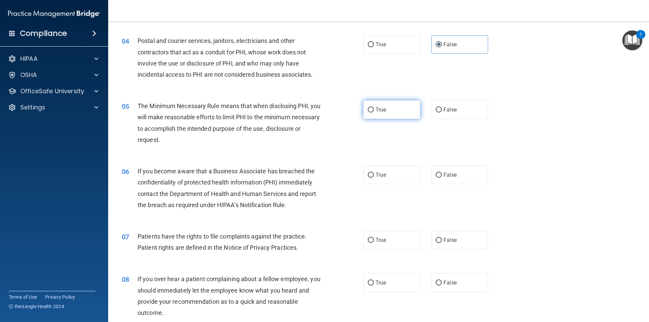
click at [376, 115] on label "True" at bounding box center [391, 109] width 57 height 19
click at [374, 113] on input "True" at bounding box center [371, 109] width 6 height 5
radio input "true"
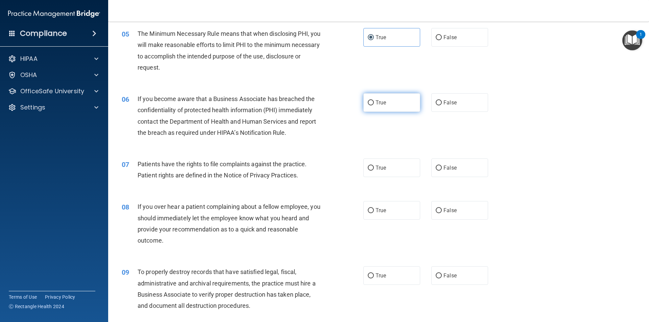
click at [385, 108] on label "True" at bounding box center [391, 102] width 57 height 19
click at [374, 105] on input "True" at bounding box center [371, 102] width 6 height 5
radio input "true"
click at [431, 105] on label "False" at bounding box center [459, 102] width 57 height 19
click at [436, 105] on input "False" at bounding box center [439, 102] width 6 height 5
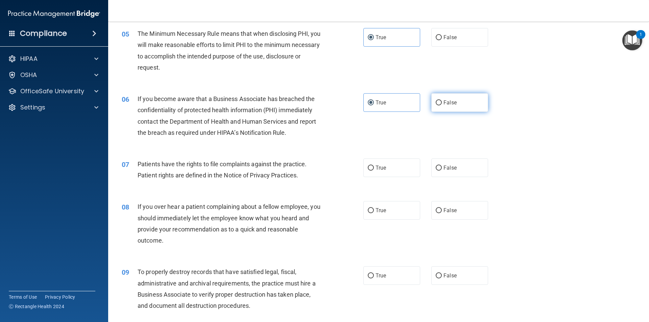
radio input "true"
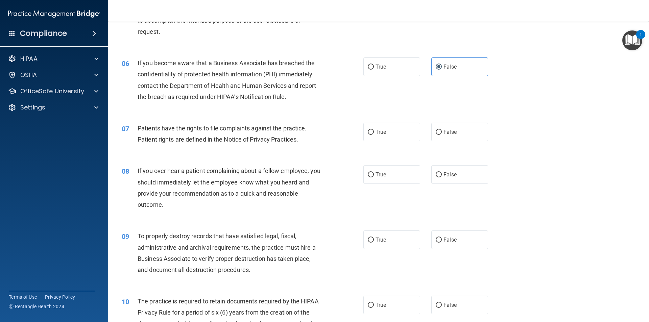
scroll to position [324, 0]
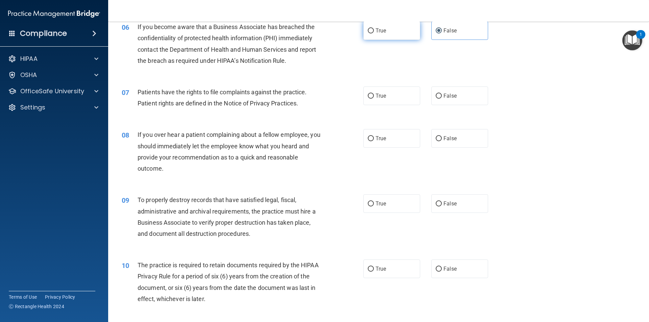
click at [391, 31] on label "True" at bounding box center [391, 30] width 57 height 19
click at [374, 31] on input "True" at bounding box center [371, 30] width 6 height 5
radio input "true"
click at [439, 38] on label "False" at bounding box center [459, 30] width 57 height 19
click at [439, 33] on input "False" at bounding box center [439, 30] width 6 height 5
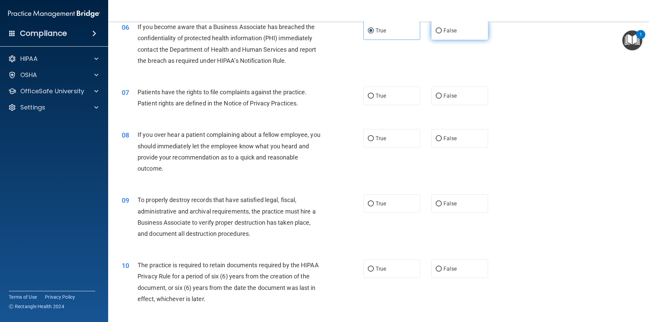
radio input "true"
radio input "false"
click at [391, 93] on label "True" at bounding box center [391, 95] width 57 height 19
click at [374, 94] on input "True" at bounding box center [371, 96] width 6 height 5
radio input "true"
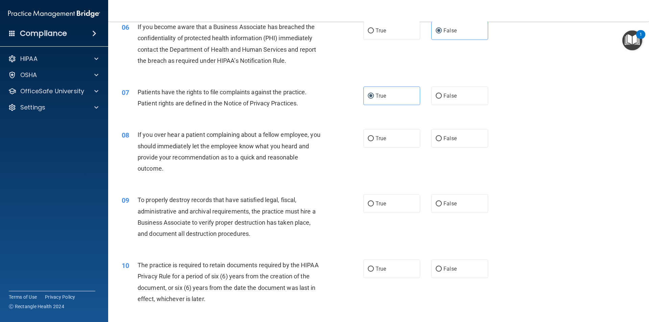
scroll to position [361, 0]
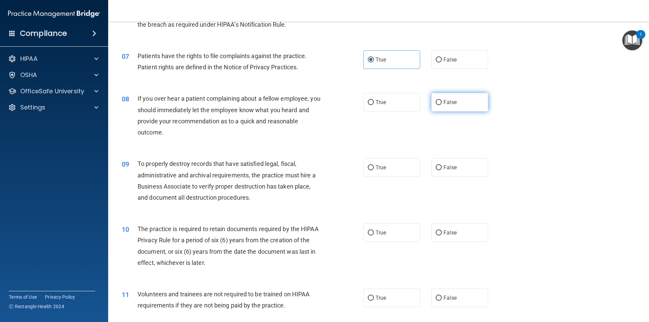
click at [447, 103] on span "False" at bounding box center [449, 102] width 13 height 6
click at [442, 103] on input "False" at bounding box center [439, 102] width 6 height 5
radio input "true"
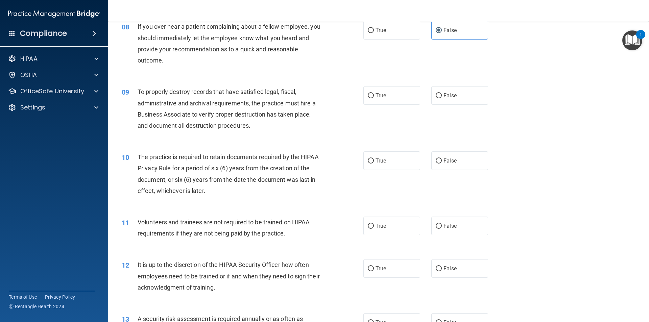
scroll to position [469, 0]
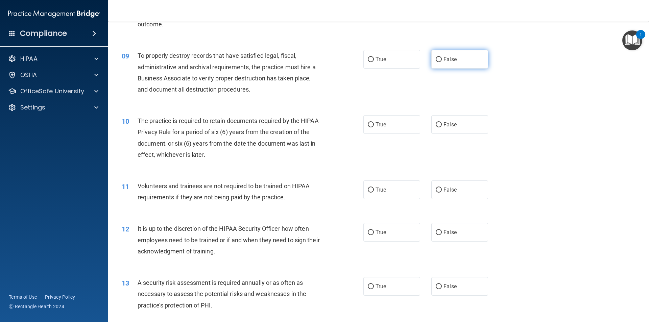
click at [451, 57] on span "False" at bounding box center [449, 59] width 13 height 6
click at [442, 57] on input "False" at bounding box center [439, 59] width 6 height 5
radio input "true"
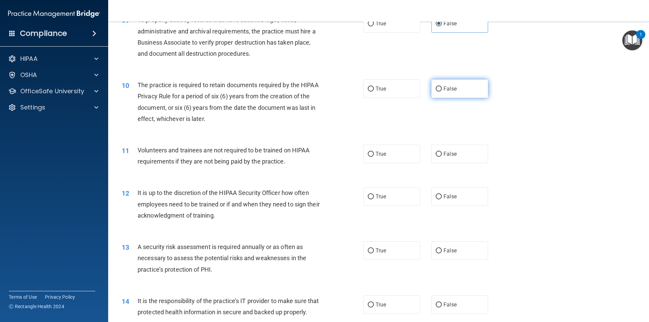
click at [457, 93] on label "False" at bounding box center [459, 88] width 57 height 19
click at [442, 92] on input "False" at bounding box center [439, 88] width 6 height 5
radio input "true"
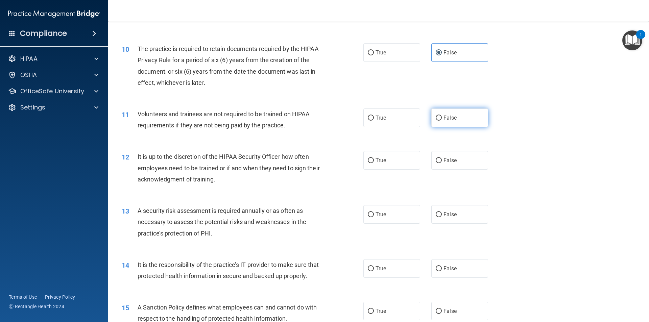
click at [443, 118] on span "False" at bounding box center [449, 118] width 13 height 6
click at [441, 118] on input "False" at bounding box center [439, 118] width 6 height 5
radio input "true"
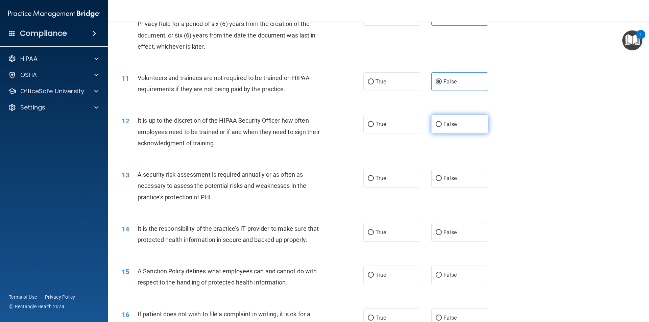
click at [436, 124] on input "False" at bounding box center [439, 124] width 6 height 5
radio input "true"
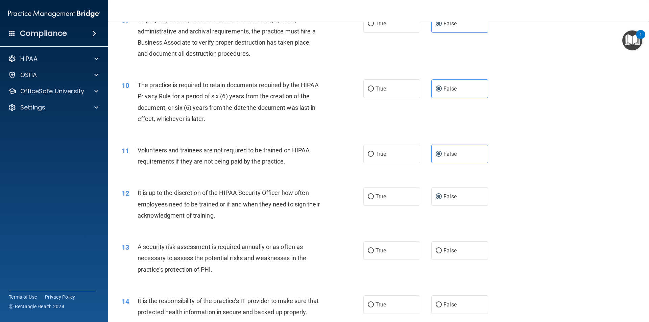
scroll to position [469, 0]
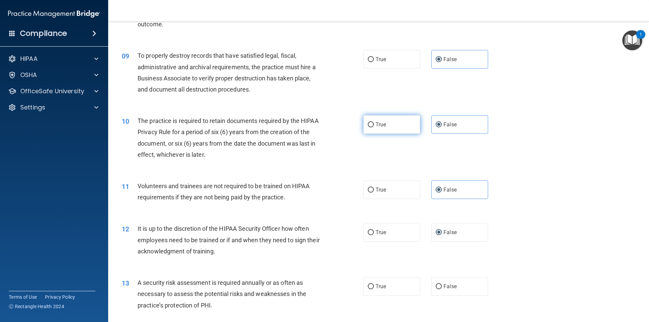
click at [380, 128] on label "True" at bounding box center [391, 124] width 57 height 19
click at [374, 127] on input "True" at bounding box center [371, 124] width 6 height 5
radio input "true"
radio input "false"
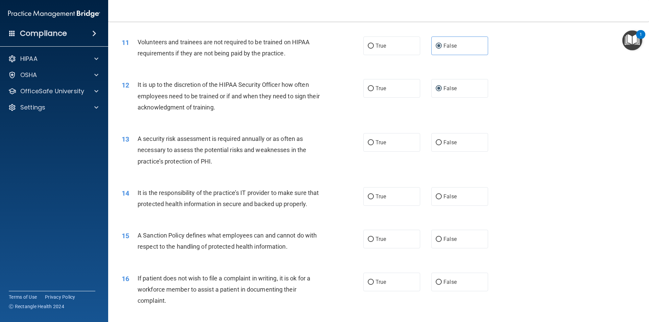
scroll to position [649, 0]
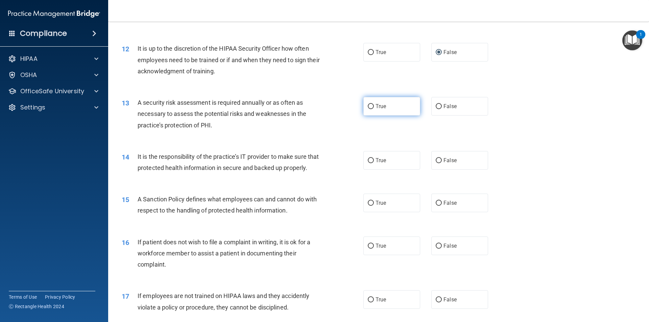
click at [409, 106] on label "True" at bounding box center [391, 106] width 57 height 19
click at [374, 106] on input "True" at bounding box center [371, 106] width 6 height 5
radio input "true"
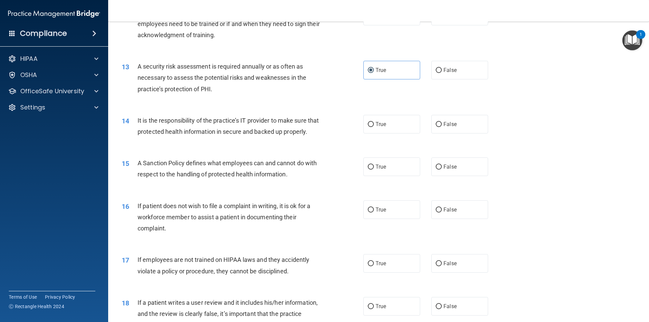
scroll to position [721, 0]
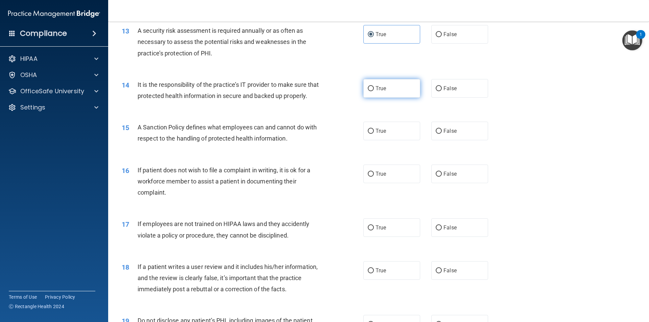
click at [381, 87] on span "True" at bounding box center [380, 88] width 10 height 6
click at [374, 87] on input "True" at bounding box center [371, 88] width 6 height 5
radio input "true"
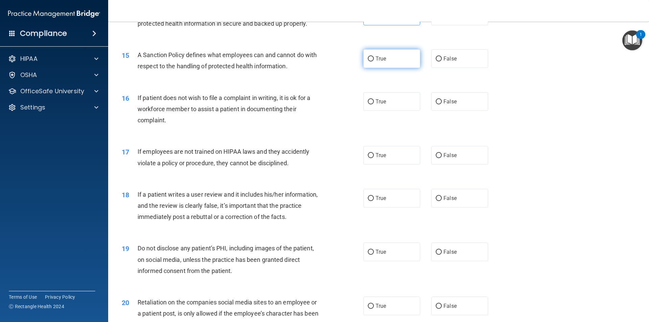
click at [374, 54] on label "True" at bounding box center [391, 58] width 57 height 19
click at [374, 56] on input "True" at bounding box center [371, 58] width 6 height 5
radio input "true"
click at [417, 91] on div "16 If patient does not wish to file a complaint in writing, it is ok for a work…" at bounding box center [379, 111] width 524 height 54
click at [400, 110] on label "True" at bounding box center [391, 101] width 57 height 19
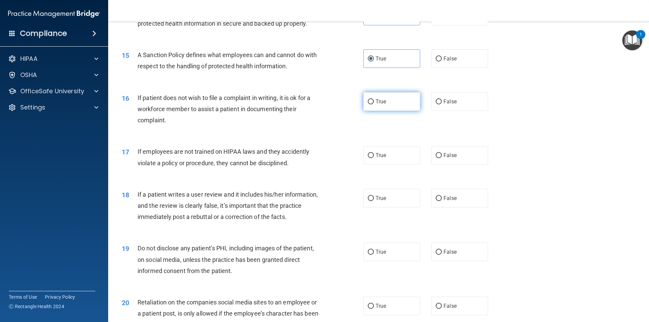
click at [374, 104] on input "True" at bounding box center [371, 101] width 6 height 5
radio input "true"
click at [438, 157] on input "False" at bounding box center [439, 155] width 6 height 5
radio input "true"
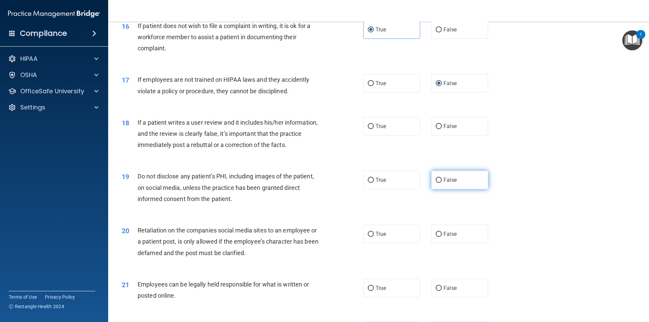
scroll to position [901, 0]
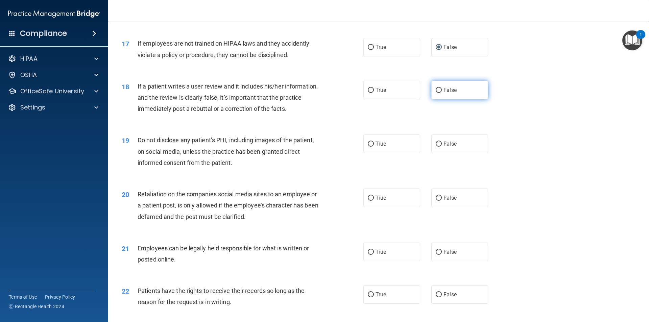
click at [443, 96] on label "False" at bounding box center [459, 90] width 57 height 19
click at [442, 93] on input "False" at bounding box center [439, 90] width 6 height 5
radio input "true"
click at [386, 142] on label "True" at bounding box center [391, 143] width 57 height 19
click at [374, 142] on input "True" at bounding box center [371, 144] width 6 height 5
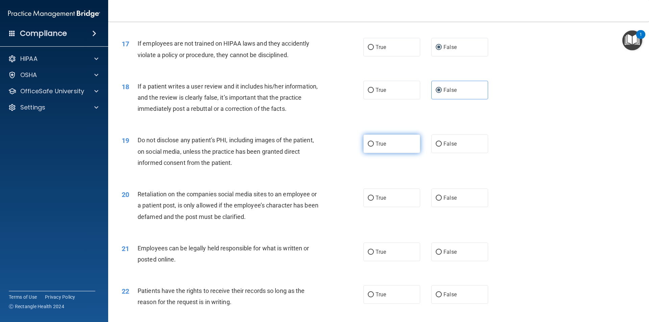
radio input "true"
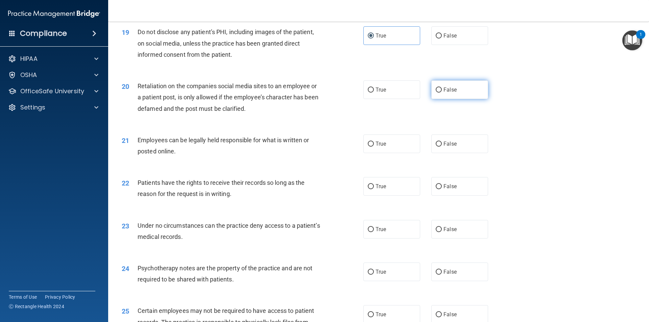
click at [447, 88] on span "False" at bounding box center [449, 89] width 13 height 6
click at [442, 88] on input "False" at bounding box center [439, 90] width 6 height 5
radio input "true"
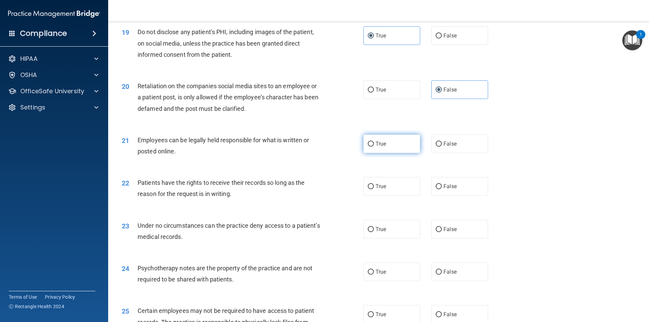
click at [401, 140] on label "True" at bounding box center [391, 143] width 57 height 19
click at [374, 142] on input "True" at bounding box center [371, 144] width 6 height 5
radio input "true"
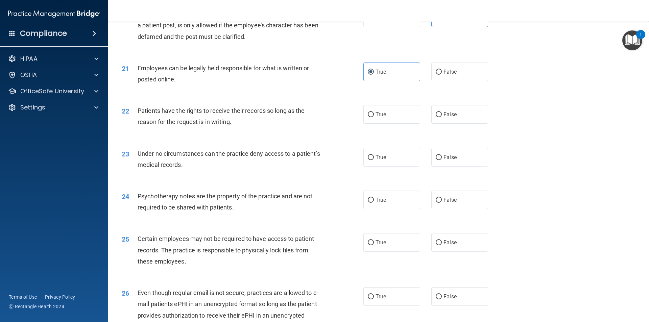
scroll to position [1117, 0]
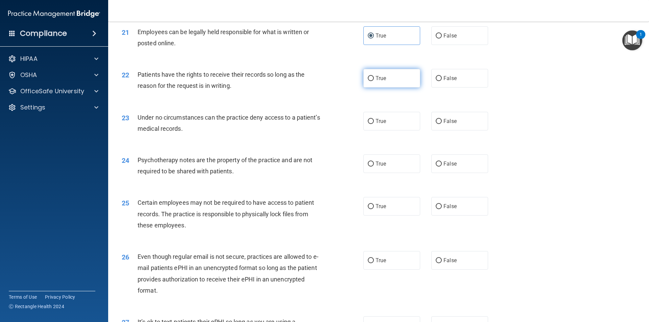
click at [389, 78] on label "True" at bounding box center [391, 78] width 57 height 19
click at [374, 78] on input "True" at bounding box center [371, 78] width 6 height 5
radio input "true"
click at [379, 117] on label "True" at bounding box center [391, 121] width 57 height 19
click at [374, 119] on input "True" at bounding box center [371, 121] width 6 height 5
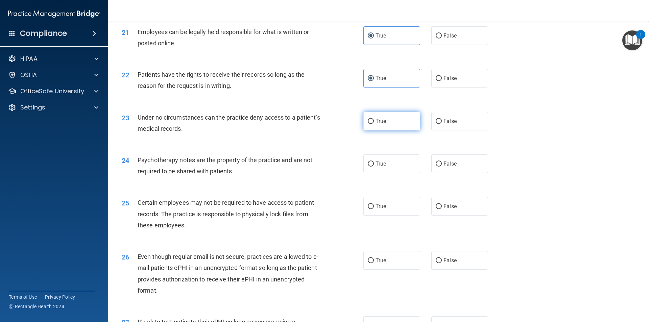
radio input "true"
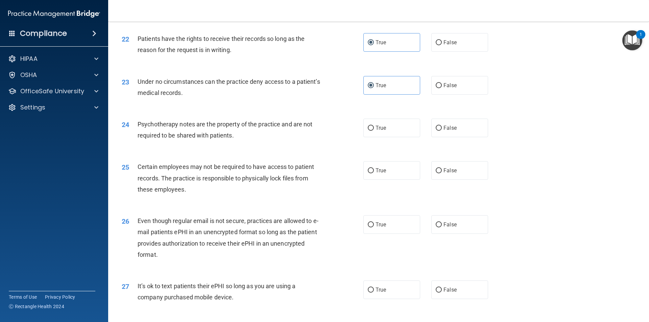
scroll to position [1189, 0]
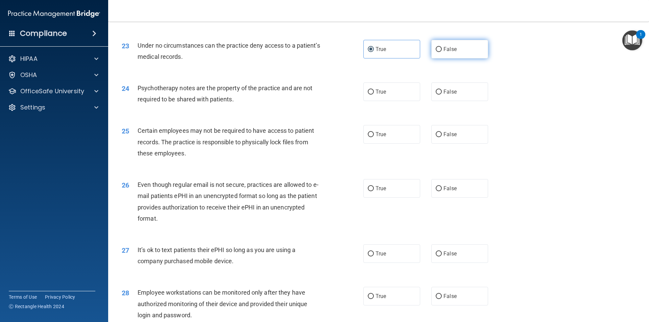
click at [455, 44] on label "False" at bounding box center [459, 49] width 57 height 19
click at [442, 47] on input "False" at bounding box center [439, 49] width 6 height 5
radio input "true"
radio input "false"
click at [379, 91] on span "True" at bounding box center [380, 92] width 10 height 6
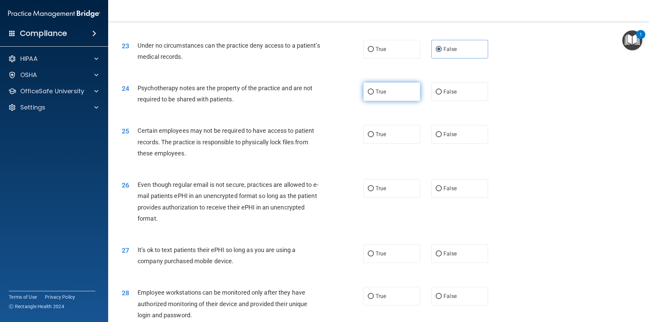
click at [374, 91] on input "True" at bounding box center [371, 92] width 6 height 5
radio input "true"
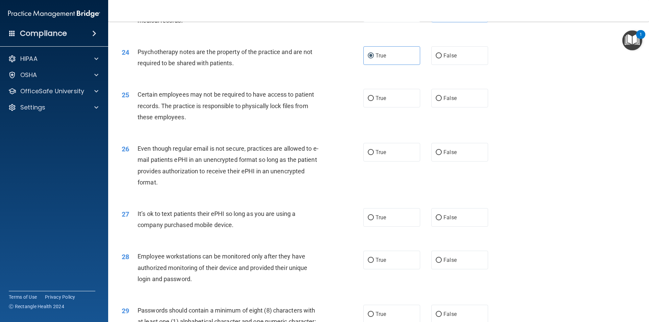
scroll to position [1261, 0]
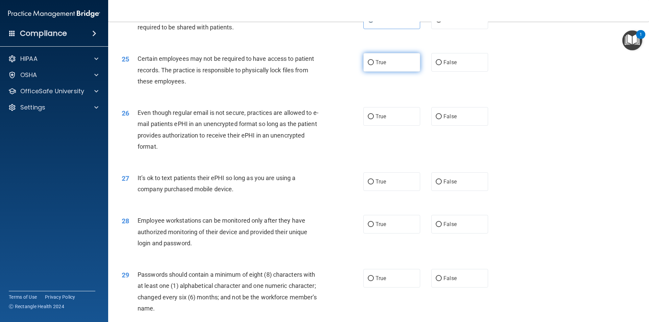
click at [390, 66] on label "True" at bounding box center [391, 62] width 57 height 19
click at [374, 65] on input "True" at bounding box center [371, 62] width 6 height 5
radio input "true"
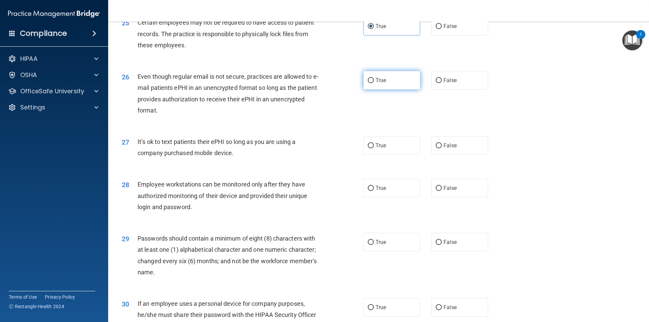
click at [367, 74] on label "True" at bounding box center [391, 80] width 57 height 19
click at [368, 78] on input "True" at bounding box center [371, 80] width 6 height 5
radio input "true"
click at [461, 83] on label "False" at bounding box center [459, 80] width 57 height 19
click at [442, 83] on input "False" at bounding box center [439, 80] width 6 height 5
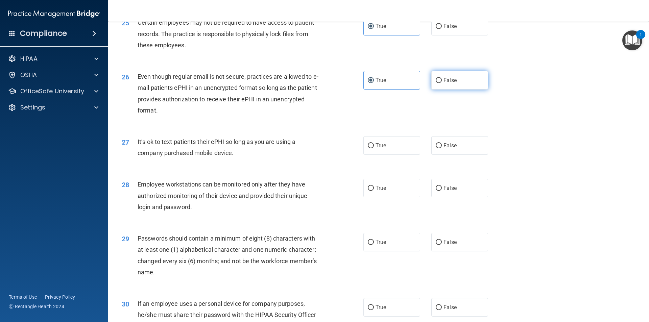
radio input "true"
click at [365, 89] on label "True" at bounding box center [391, 80] width 57 height 19
click at [368, 83] on input "True" at bounding box center [371, 80] width 6 height 5
radio input "true"
radio input "false"
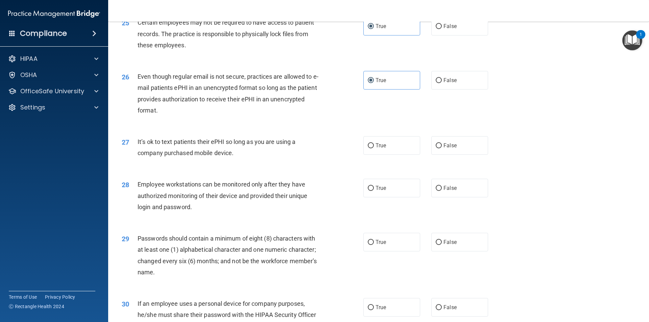
scroll to position [1334, 0]
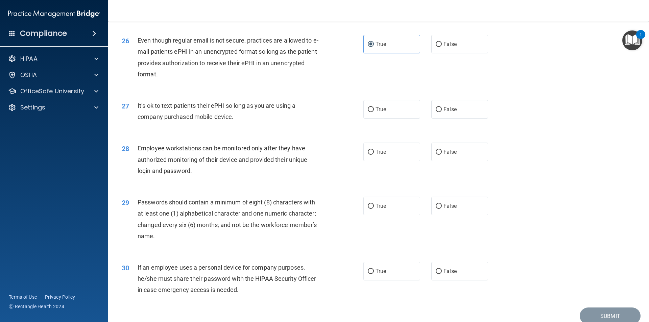
click at [422, 115] on div "True False" at bounding box center [431, 109] width 136 height 19
click at [456, 115] on label "False" at bounding box center [459, 109] width 57 height 19
click at [442, 112] on input "False" at bounding box center [439, 109] width 6 height 5
radio input "true"
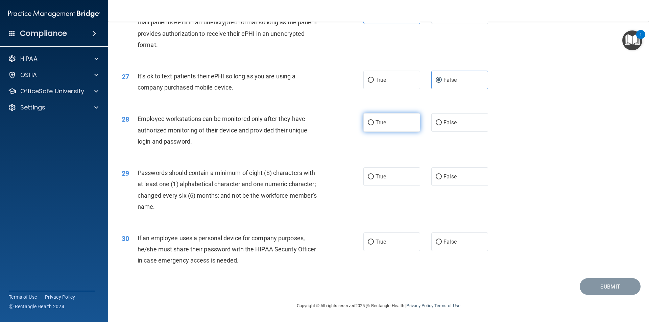
click at [377, 121] on span "True" at bounding box center [380, 122] width 10 height 6
click at [374, 121] on input "True" at bounding box center [371, 122] width 6 height 5
radio input "true"
click at [375, 178] on span "True" at bounding box center [380, 176] width 10 height 6
click at [374, 178] on input "True" at bounding box center [371, 176] width 6 height 5
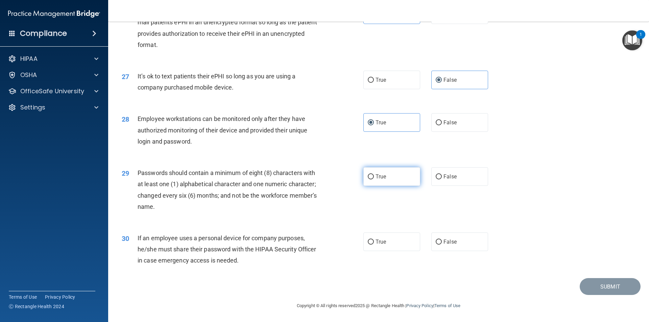
radio input "true"
click at [469, 247] on label "False" at bounding box center [459, 241] width 57 height 19
click at [442, 245] on input "False" at bounding box center [439, 242] width 6 height 5
radio input "true"
click at [596, 283] on button "Submit" at bounding box center [609, 286] width 61 height 17
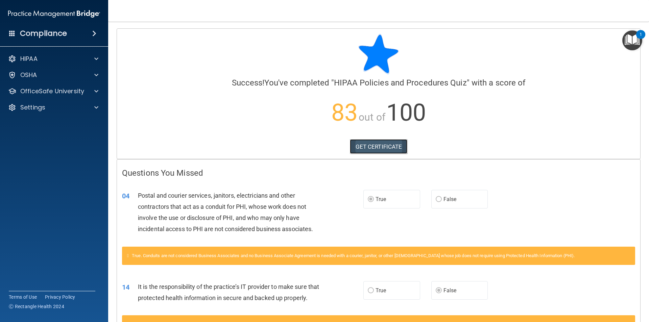
click at [366, 149] on link "GET CERTIFICATE" at bounding box center [379, 146] width 58 height 15
click at [93, 92] on div at bounding box center [95, 91] width 17 height 8
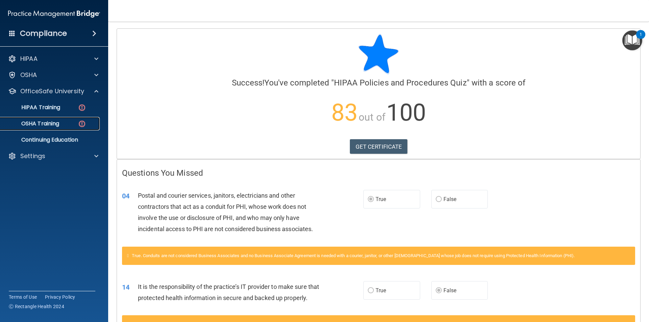
click at [59, 122] on p "OSHA Training" at bounding box center [31, 123] width 55 height 7
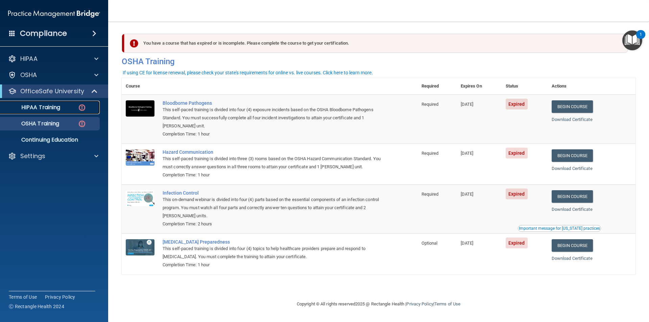
click at [74, 108] on div "HIPAA Training" at bounding box center [50, 107] width 92 height 7
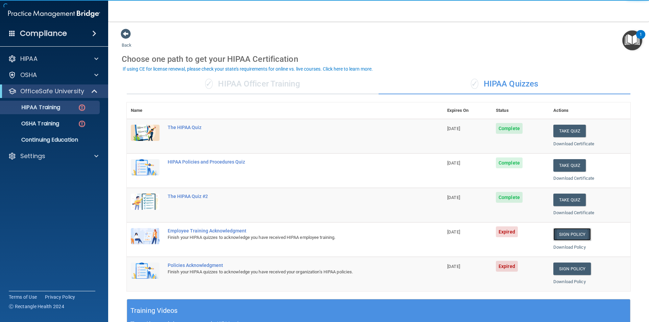
click at [559, 234] on link "Sign Policy" at bounding box center [572, 234] width 38 height 13
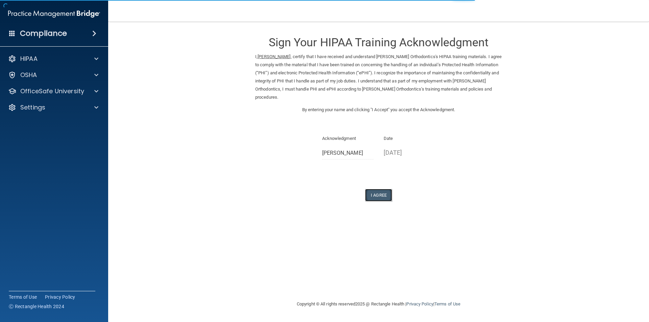
click at [381, 197] on button "I Agree" at bounding box center [378, 195] width 27 height 13
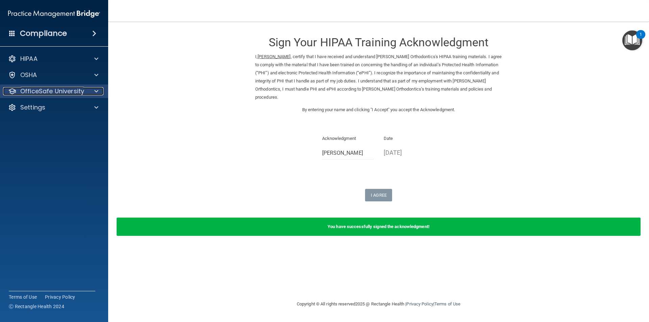
click at [93, 89] on div at bounding box center [95, 91] width 17 height 8
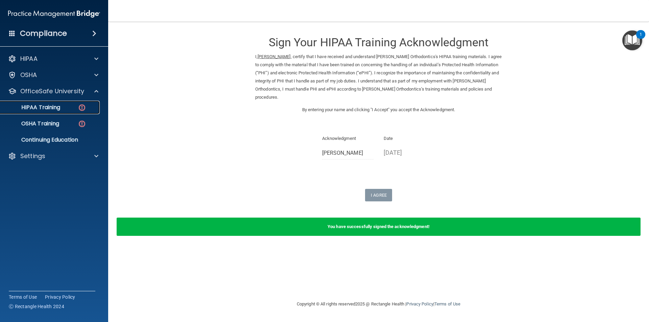
click at [57, 110] on p "HIPAA Training" at bounding box center [32, 107] width 56 height 7
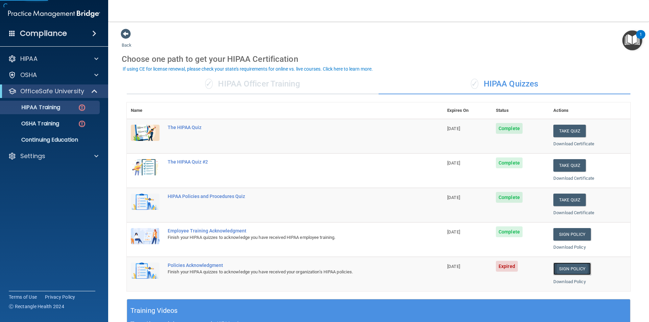
click at [565, 268] on link "Sign Policy" at bounding box center [572, 269] width 38 height 13
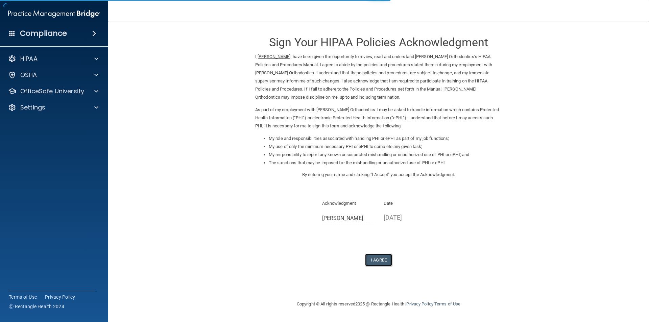
click at [381, 255] on button "I Agree" at bounding box center [378, 260] width 27 height 13
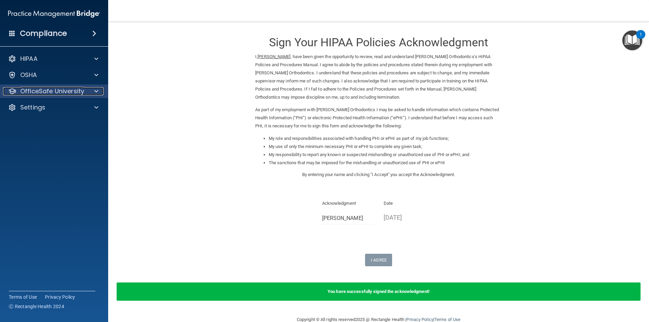
click at [87, 89] on div at bounding box center [95, 91] width 17 height 8
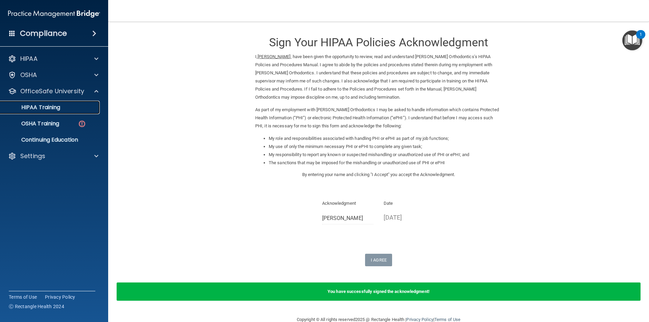
click at [57, 107] on p "HIPAA Training" at bounding box center [32, 107] width 56 height 7
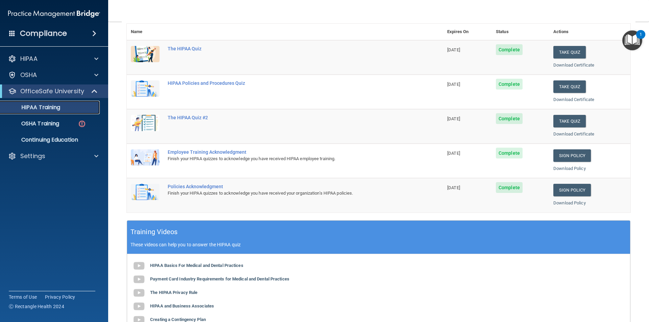
scroll to position [43, 0]
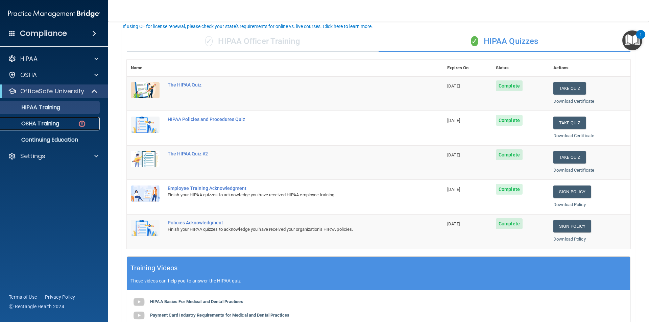
click at [65, 129] on link "OSHA Training" at bounding box center [46, 124] width 106 height 14
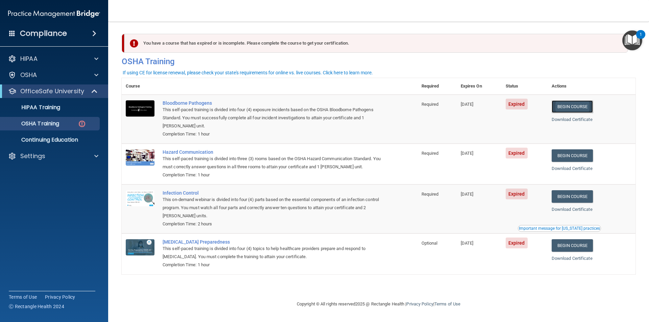
click at [573, 108] on link "Begin Course" at bounding box center [571, 106] width 41 height 13
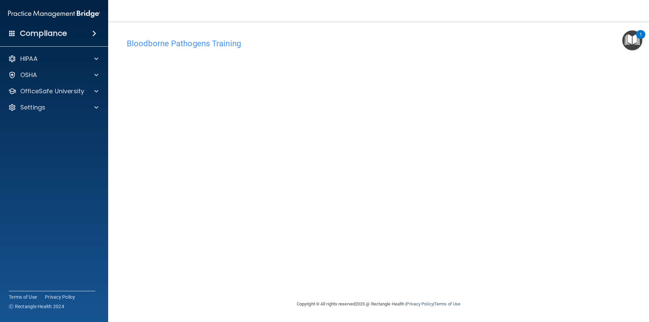
click at [234, 290] on div "Bloodborne Pathogens Training This course doesn’t expire until 08/16/2024. Are …" at bounding box center [379, 167] width 514 height 265
